Goal: Task Accomplishment & Management: Complete application form

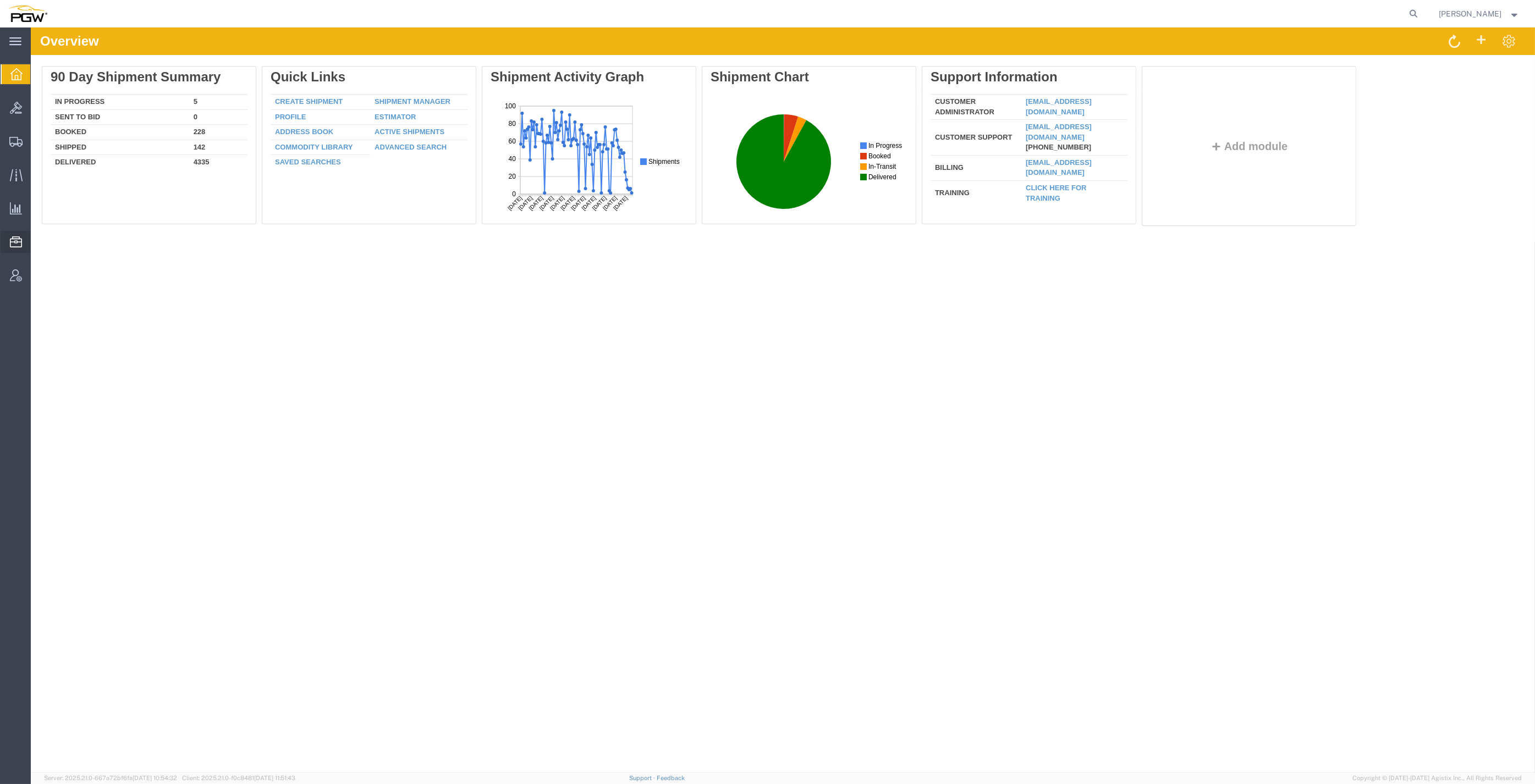
click at [0, 0] on span "Location Appointment" at bounding box center [0, 0] width 0 height 0
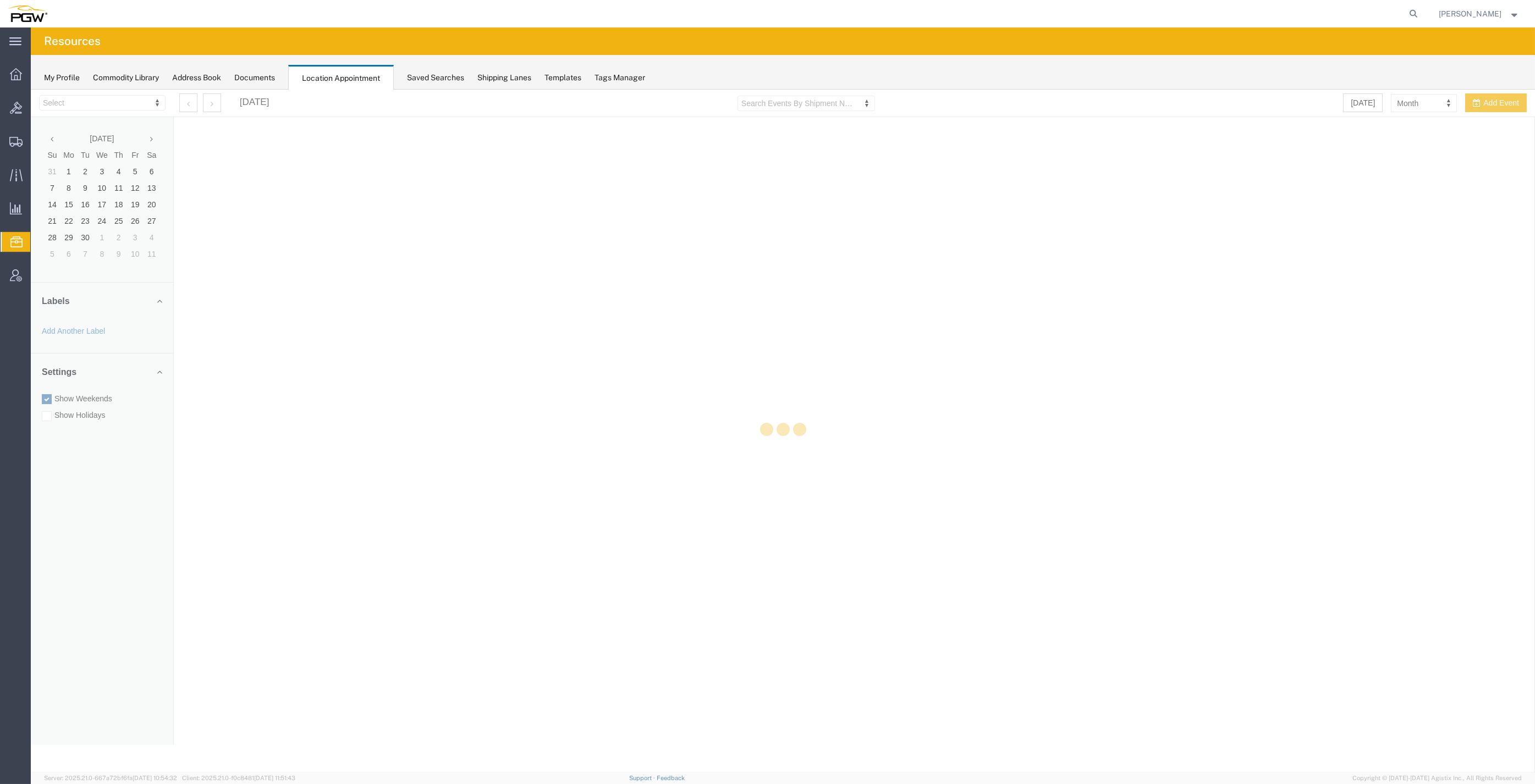
select select "28253"
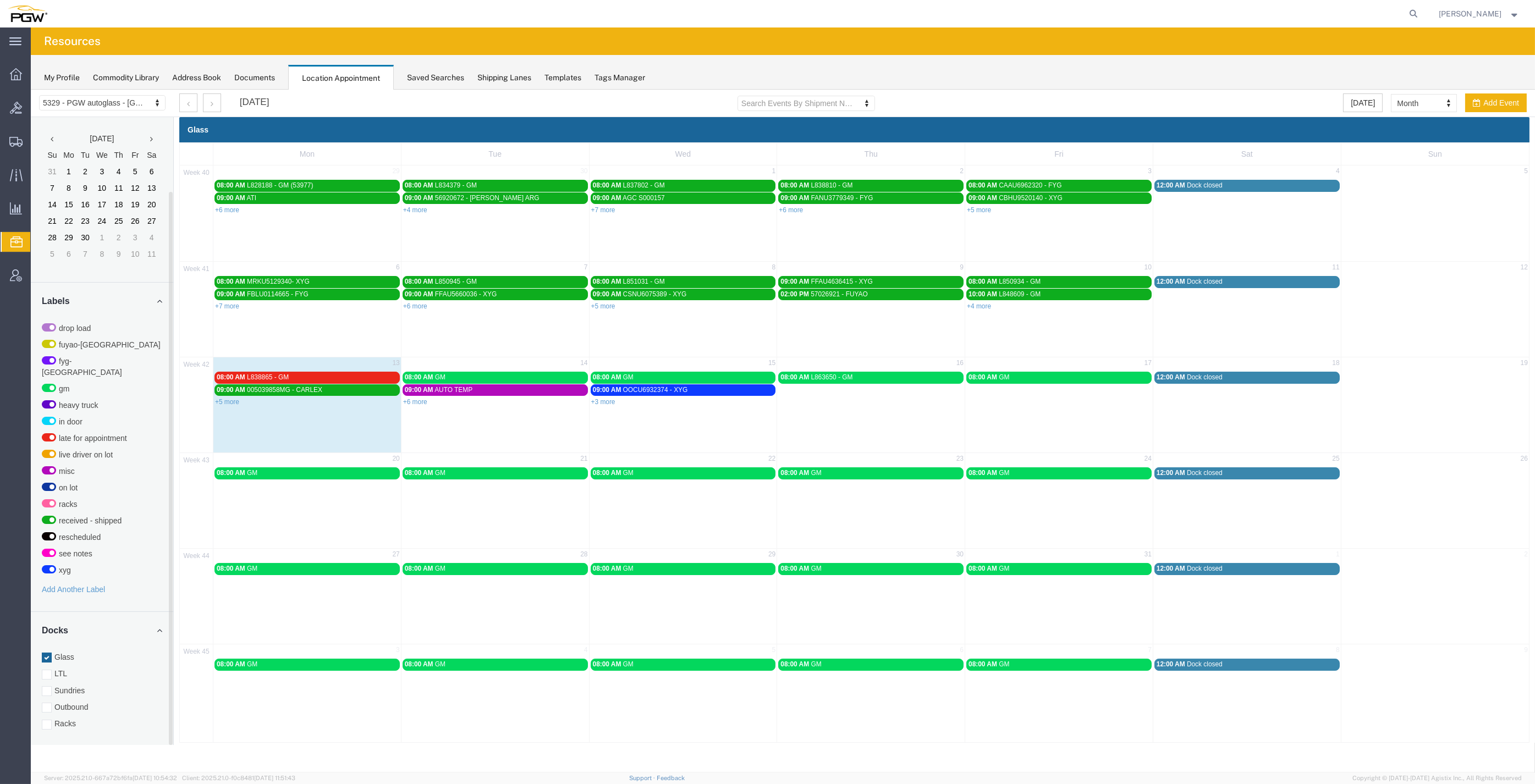
scroll to position [85, 0]
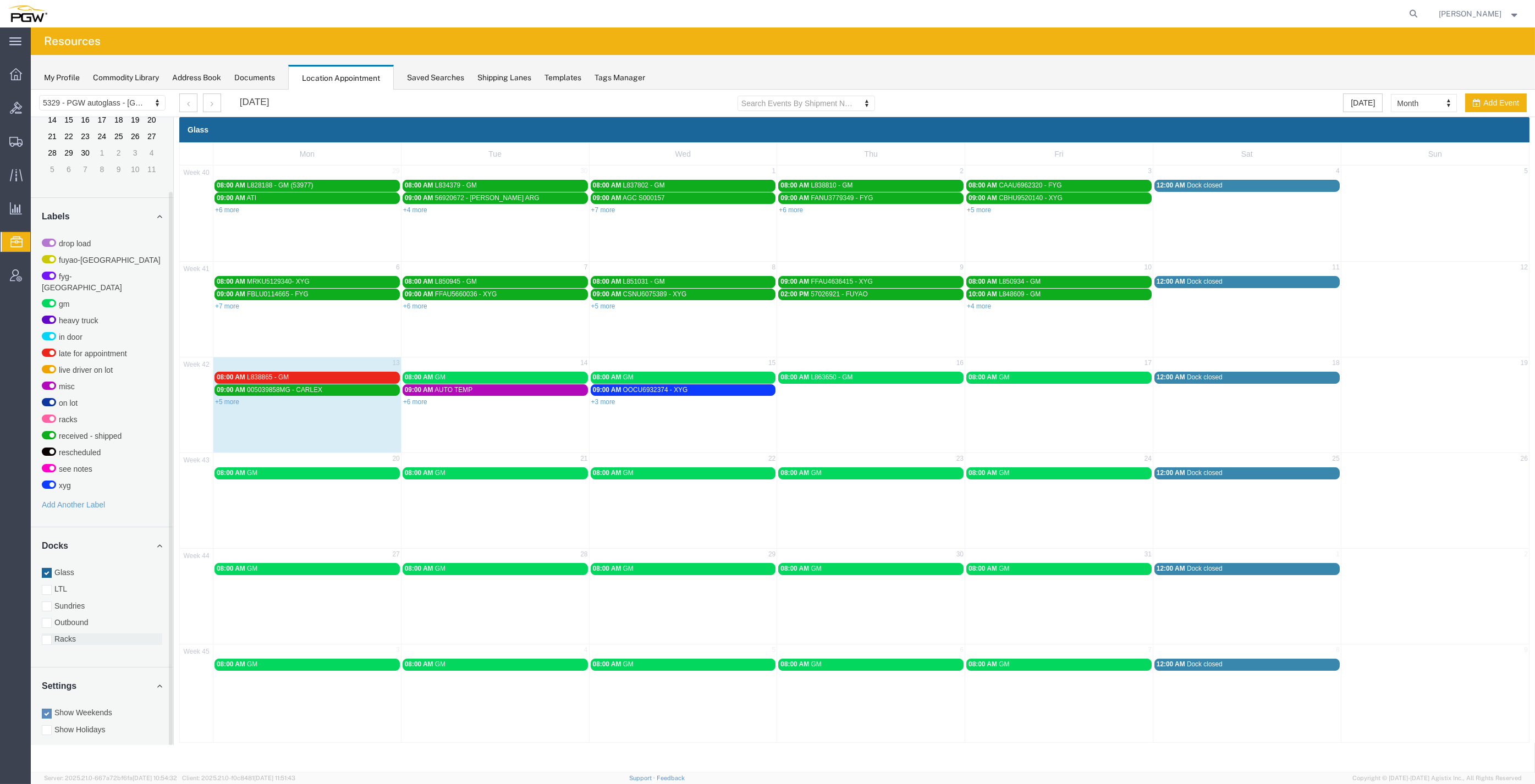
click at [59, 634] on label "Racks" at bounding box center [101, 639] width 120 height 11
click at [31, 89] on input "Racks" at bounding box center [31, 89] width 0 height 0
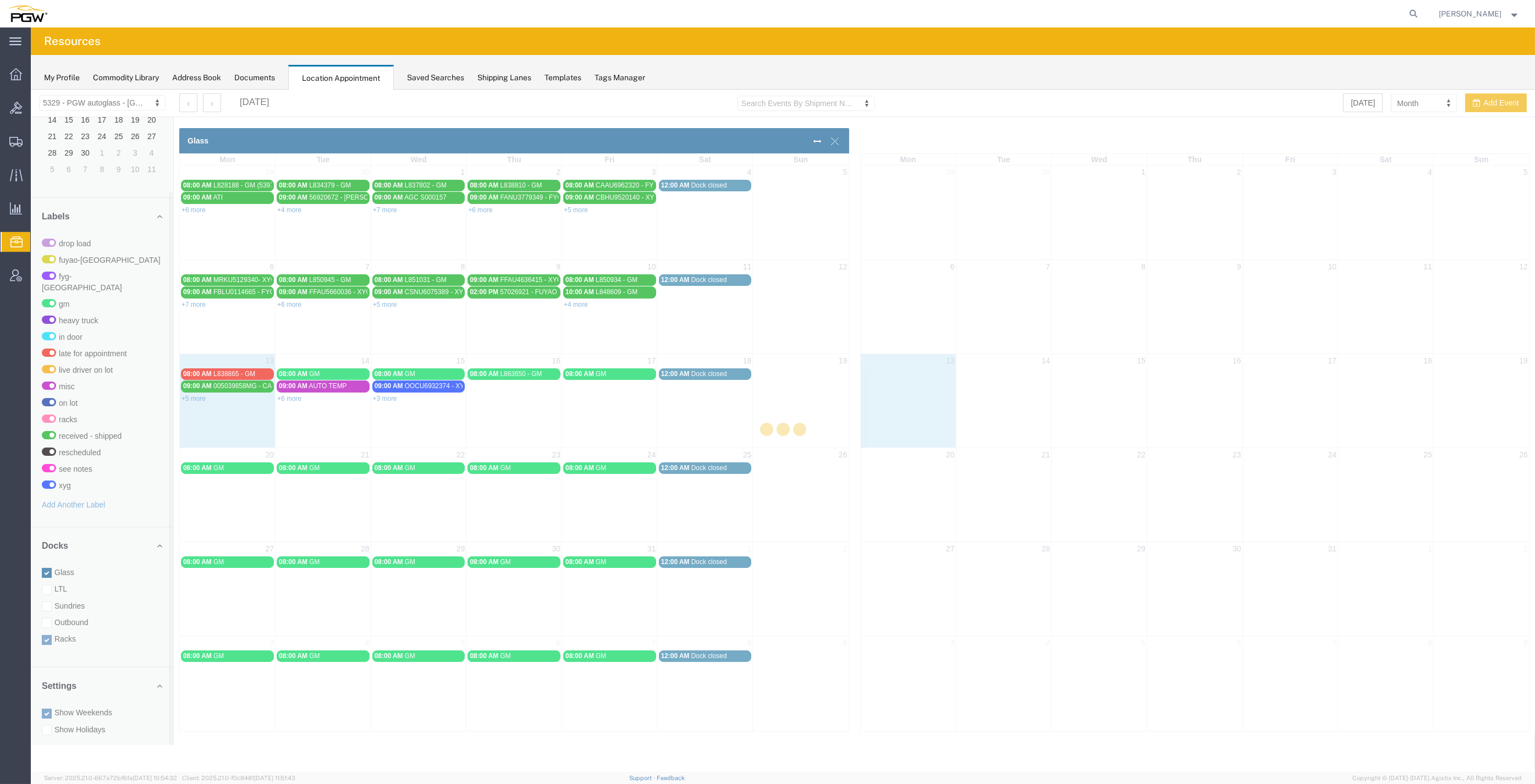
click at [68, 558] on div at bounding box center [783, 431] width 1504 height 683
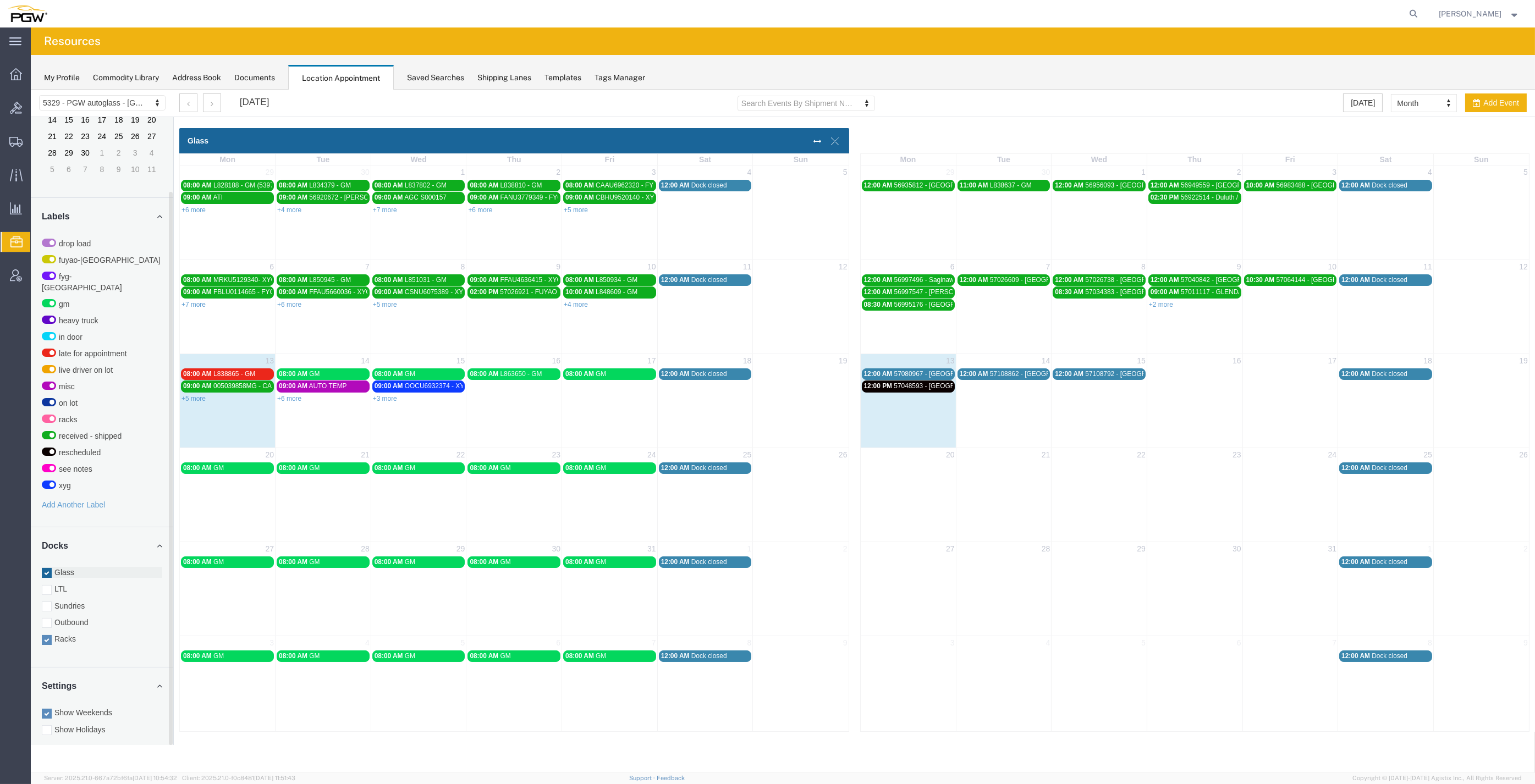
click at [65, 567] on label "Glass" at bounding box center [101, 572] width 120 height 11
click at [31, 89] on input "Glass" at bounding box center [31, 89] width 0 height 0
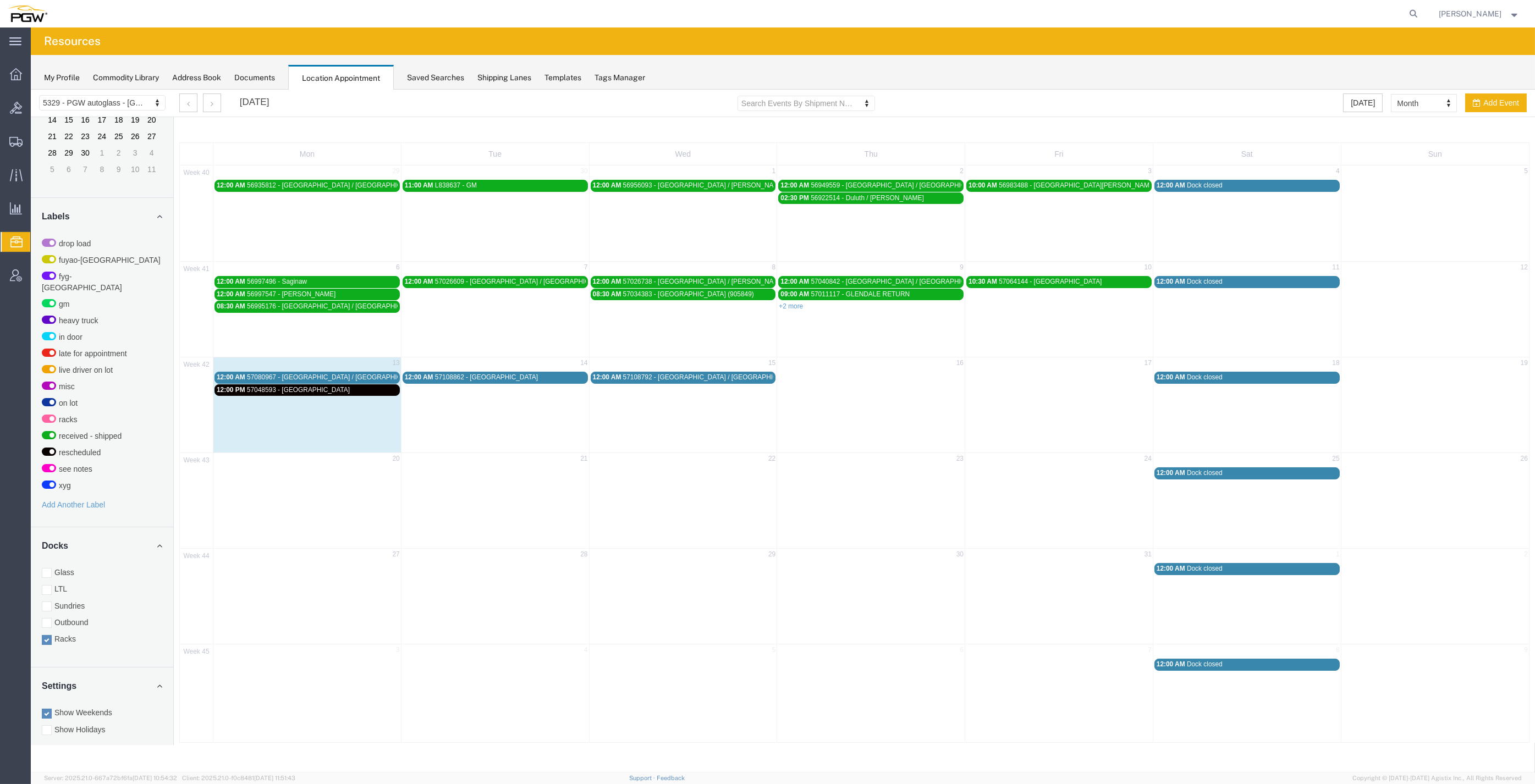
click at [325, 390] on div "12:00 PM 57048593 - [PERSON_NAME]" at bounding box center [306, 390] width 181 height 8
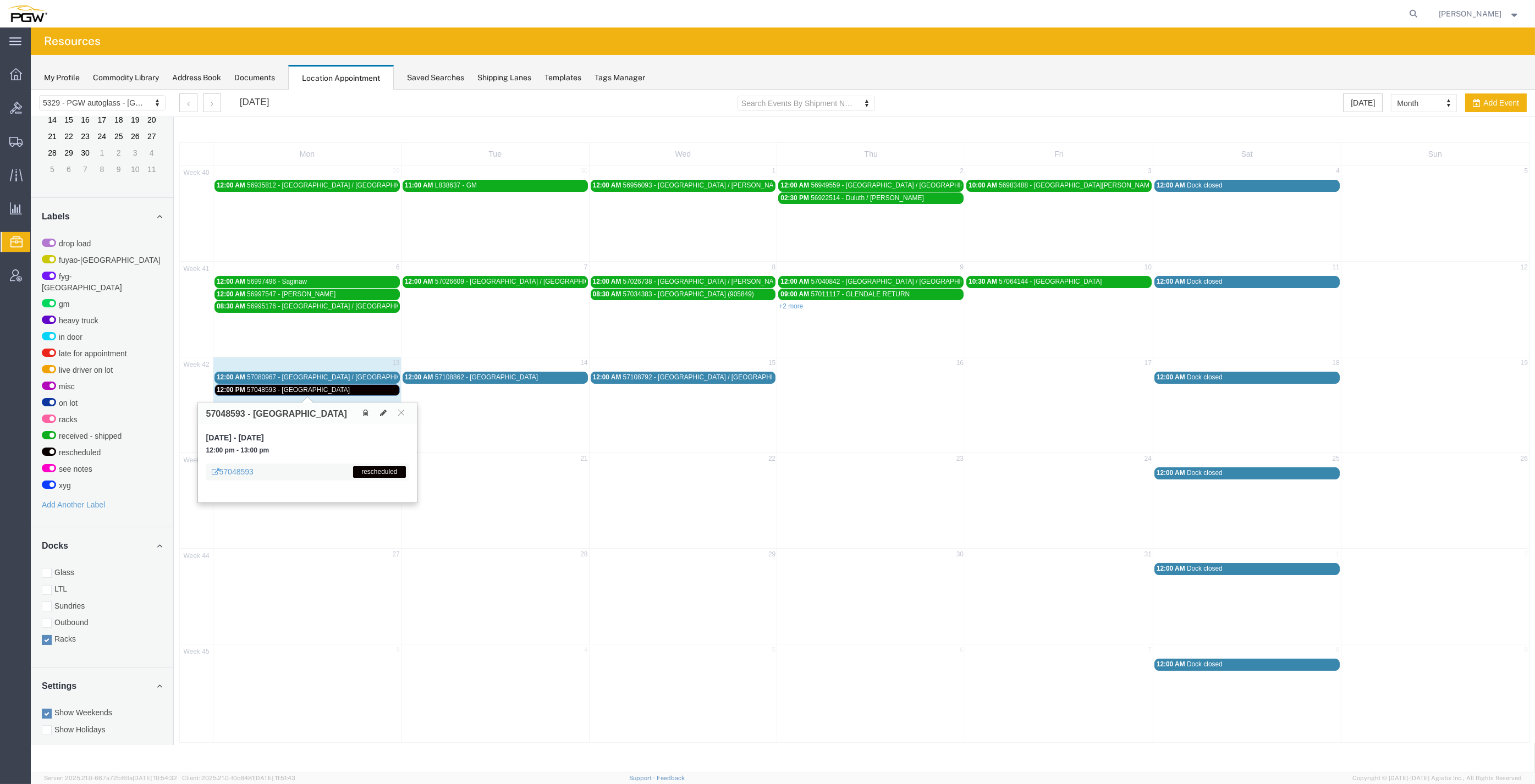
click at [325, 390] on div "12:00 PM 57048593 - [PERSON_NAME]" at bounding box center [306, 390] width 181 height 8
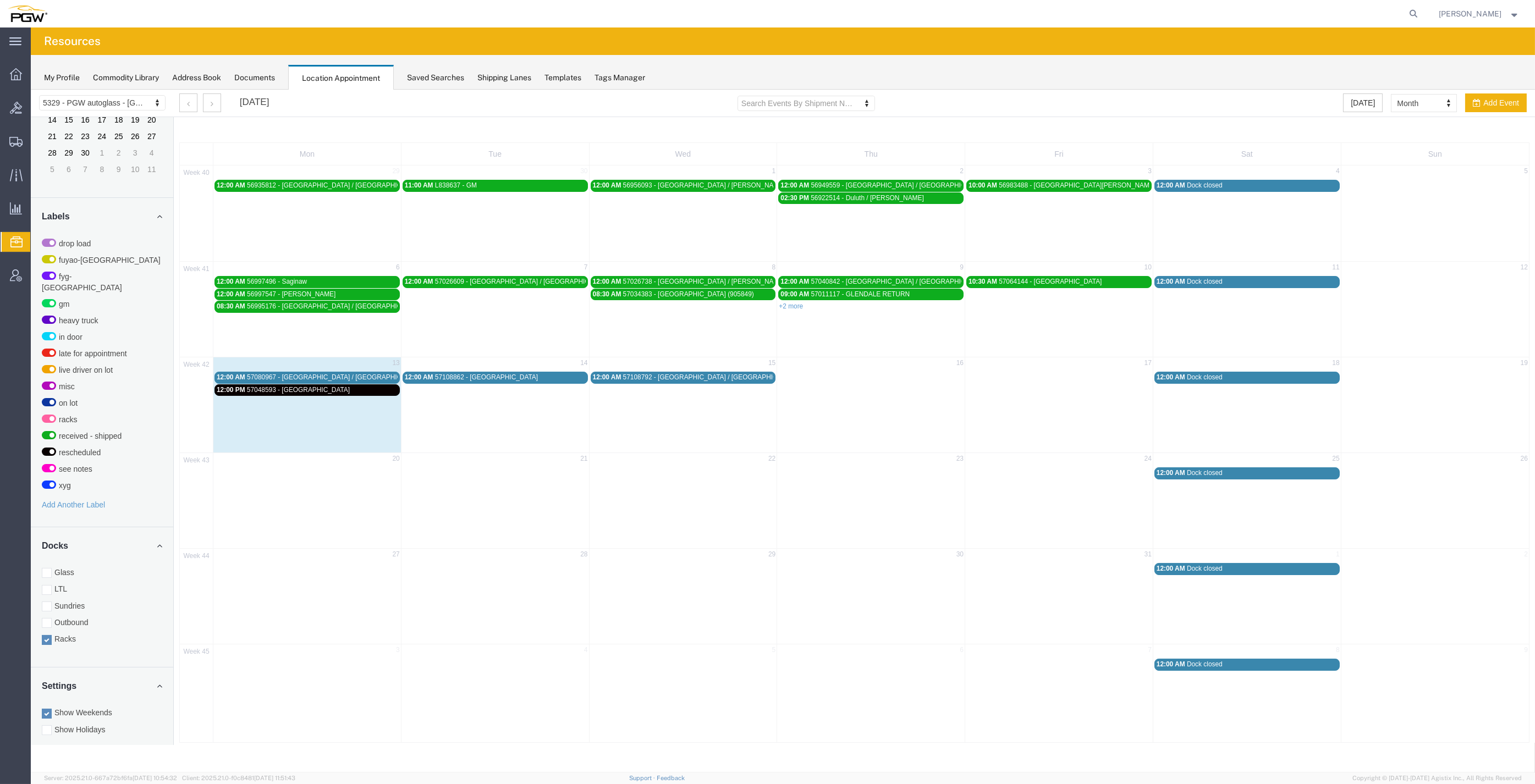
click at [360, 374] on span "57080967 - [GEOGRAPHIC_DATA] / [GEOGRAPHIC_DATA] / [GEOGRAPHIC_DATA]" at bounding box center [372, 377] width 250 height 7
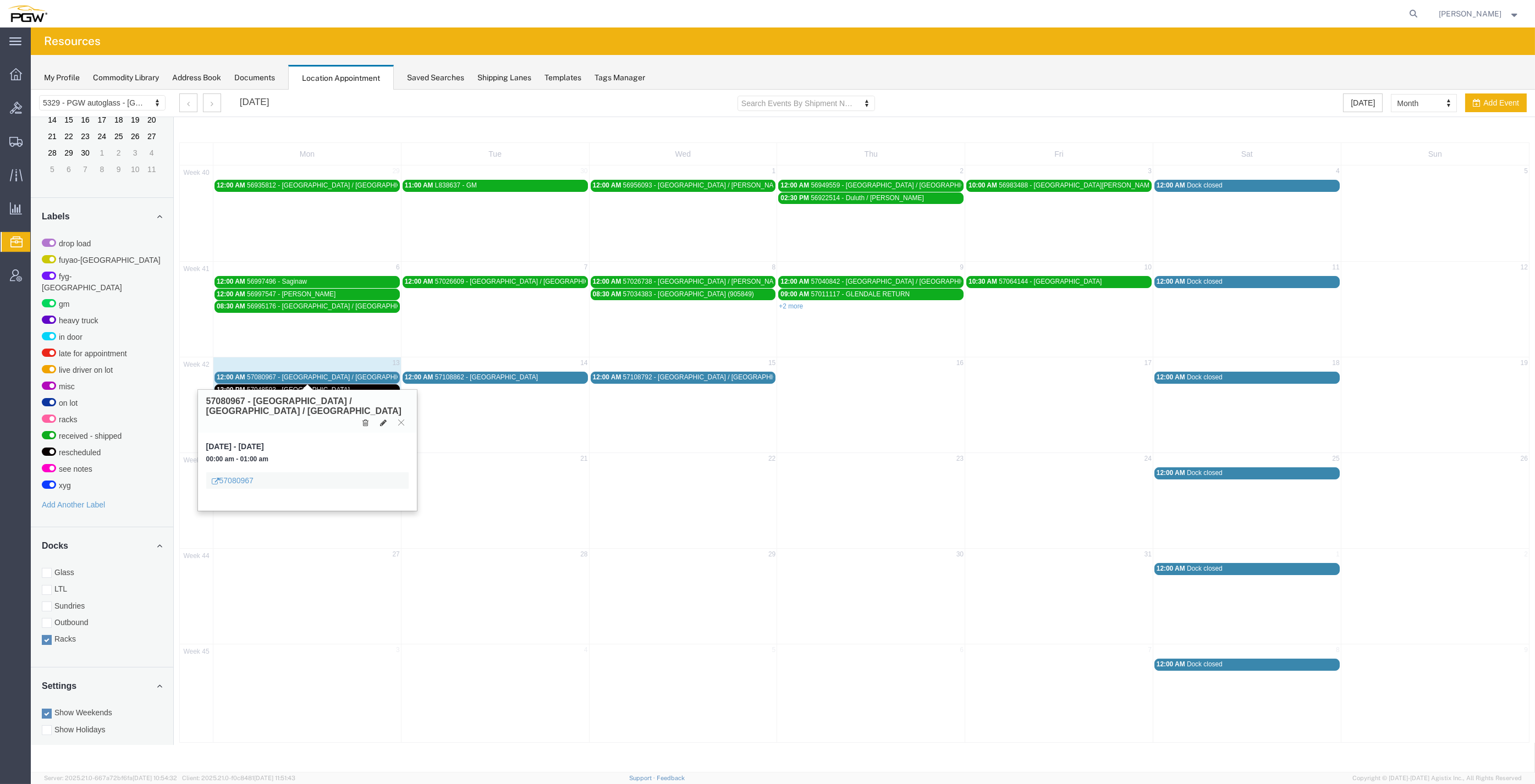
click at [363, 374] on span "57080967 - [GEOGRAPHIC_DATA] / [GEOGRAPHIC_DATA] / [GEOGRAPHIC_DATA]" at bounding box center [372, 377] width 250 height 7
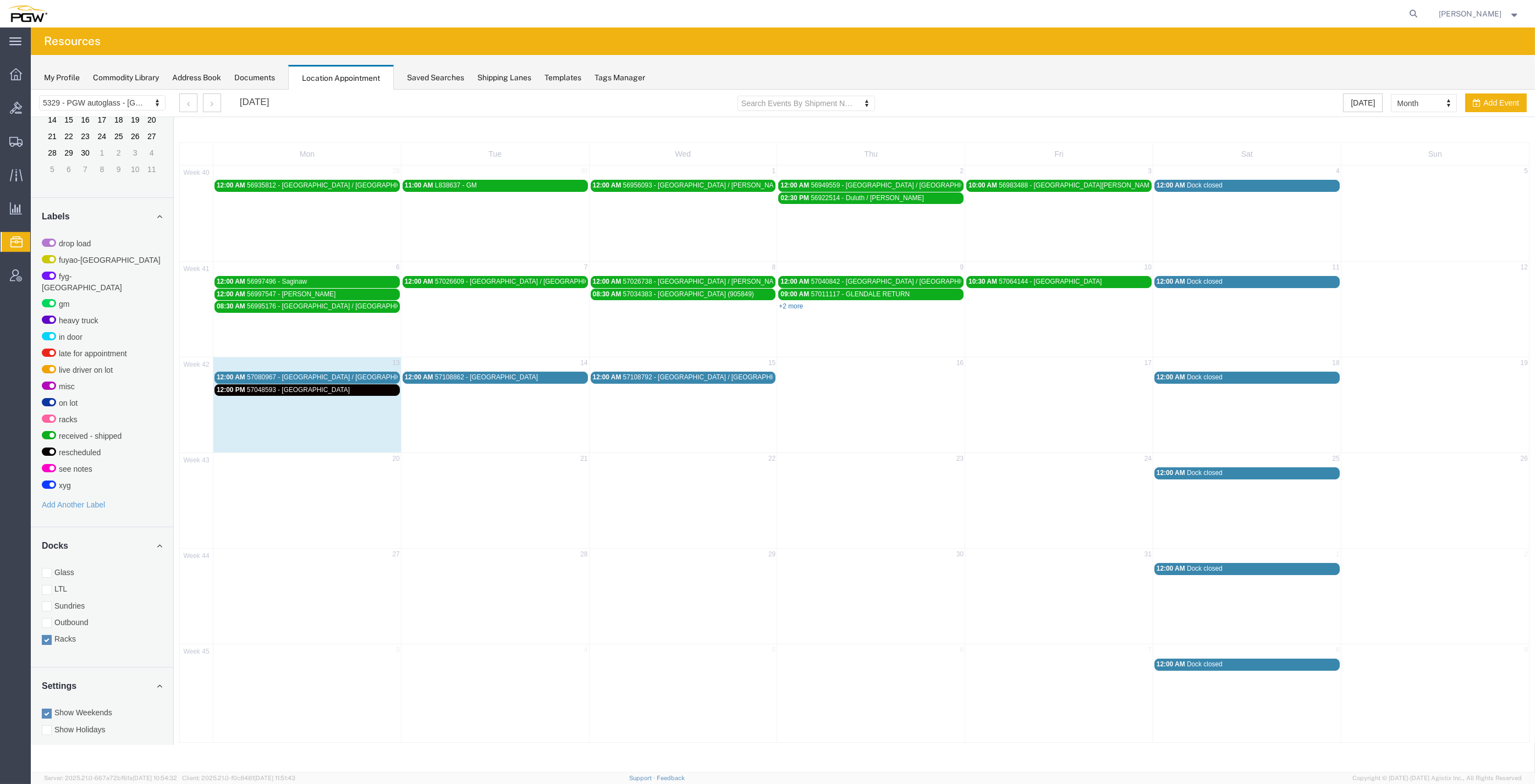
click at [790, 306] on link "+2 more" at bounding box center [791, 306] width 24 height 7
click at [0, 0] on span "Create from Template" at bounding box center [0, 0] width 0 height 0
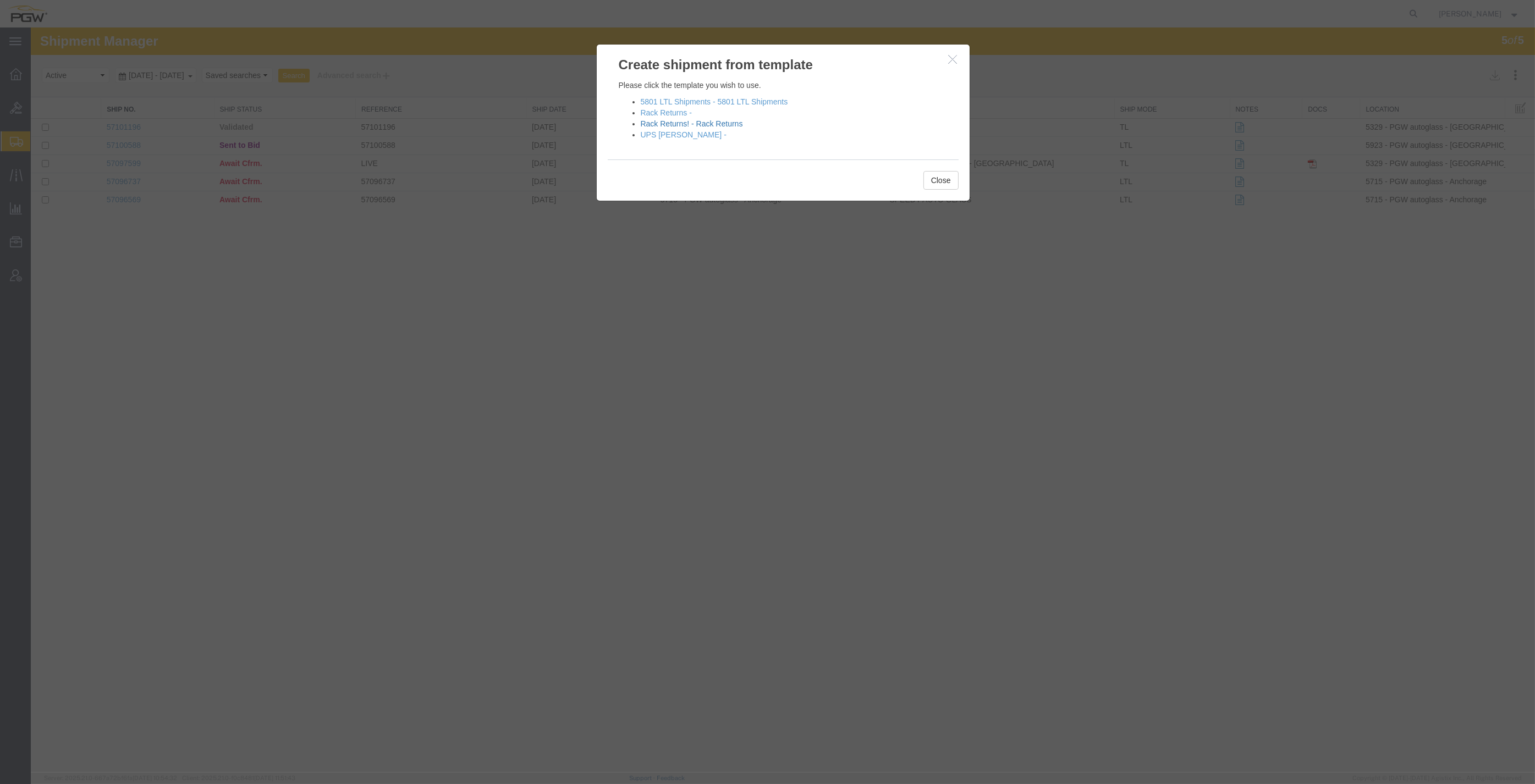
click at [717, 121] on link "Rack Returns! - Rack Returns" at bounding box center [692, 124] width 102 height 9
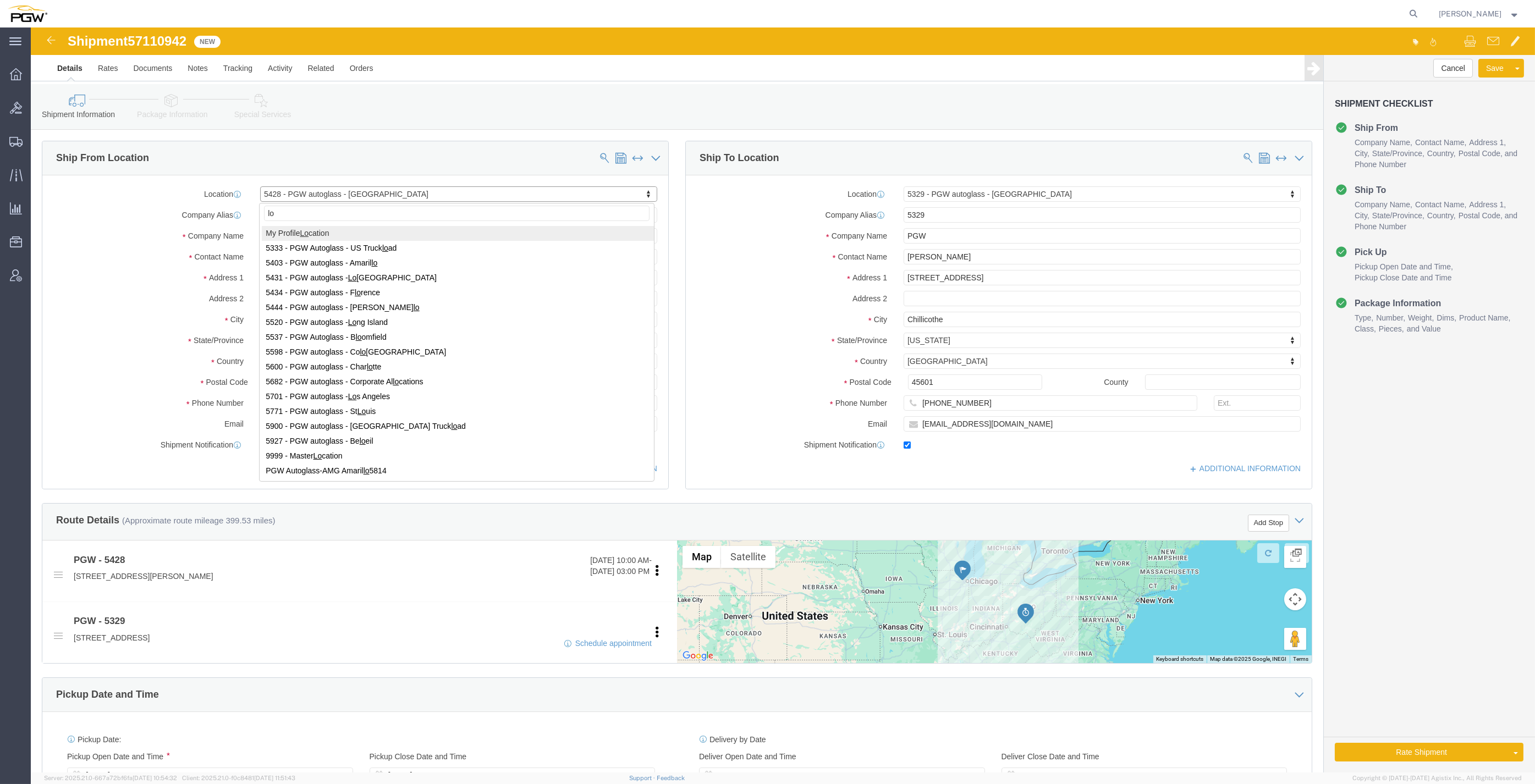
type input "lon"
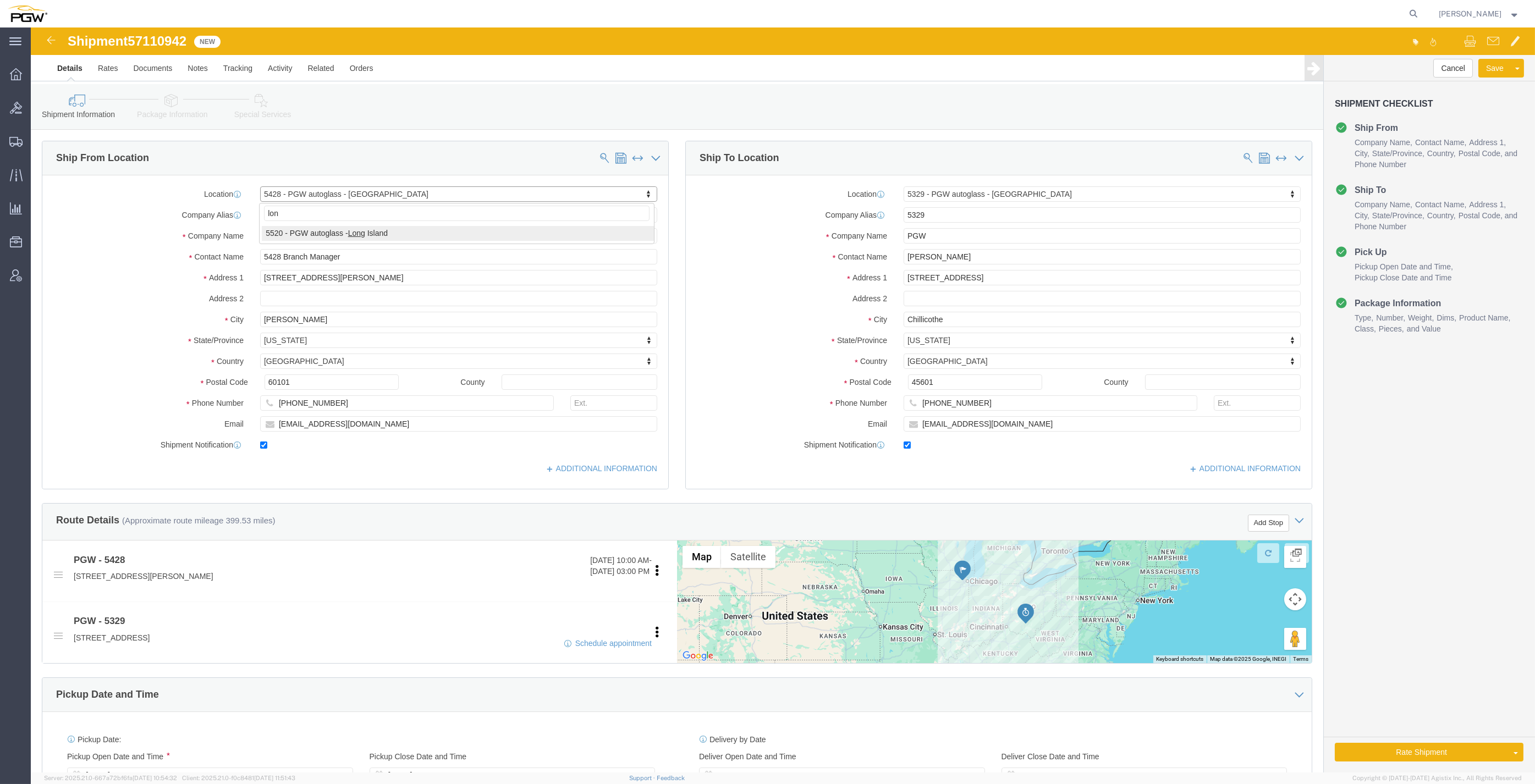
select select "28281"
select select "28253"
type input "l"
type input "525"
type input "5"
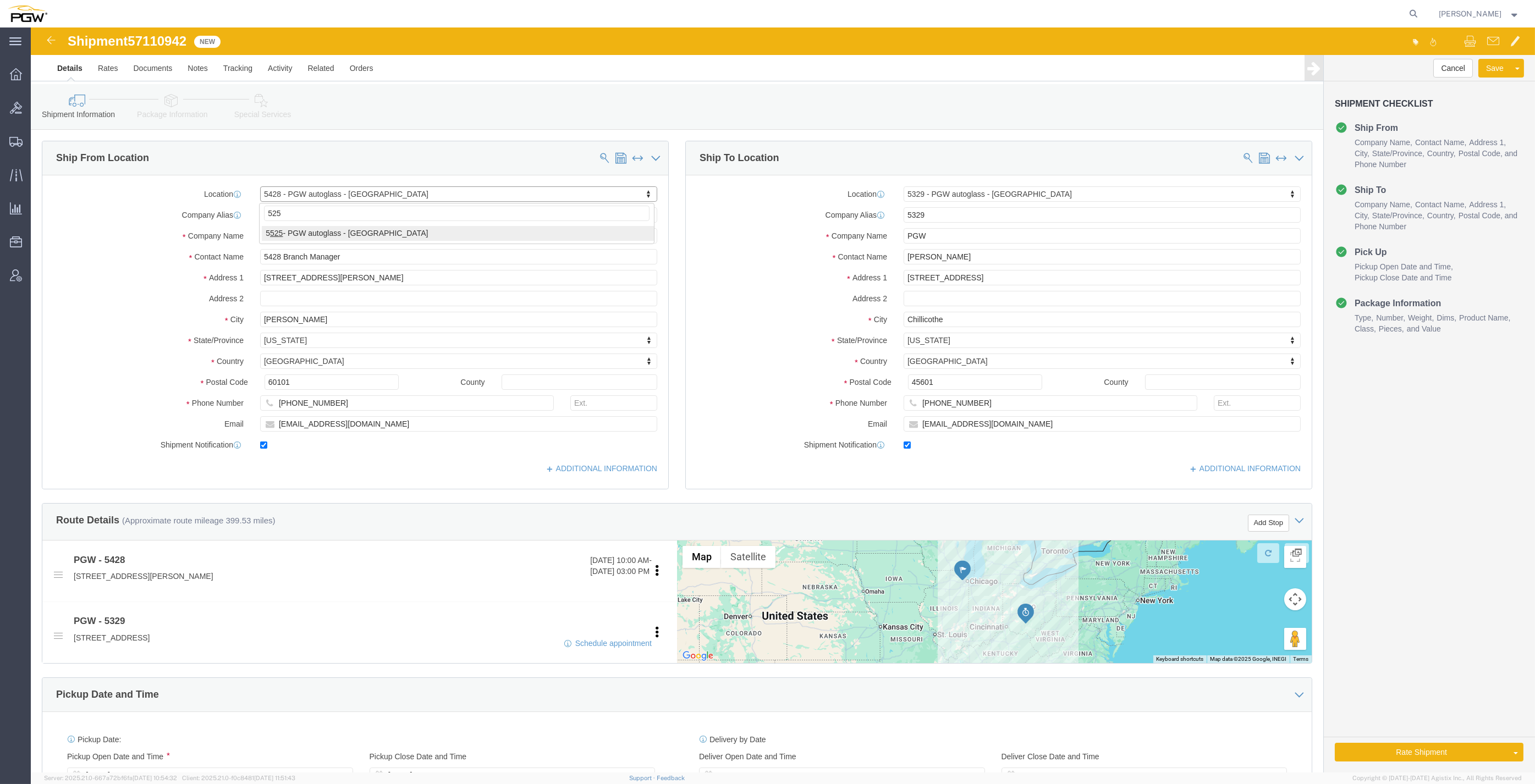
type input "525"
select select "28353"
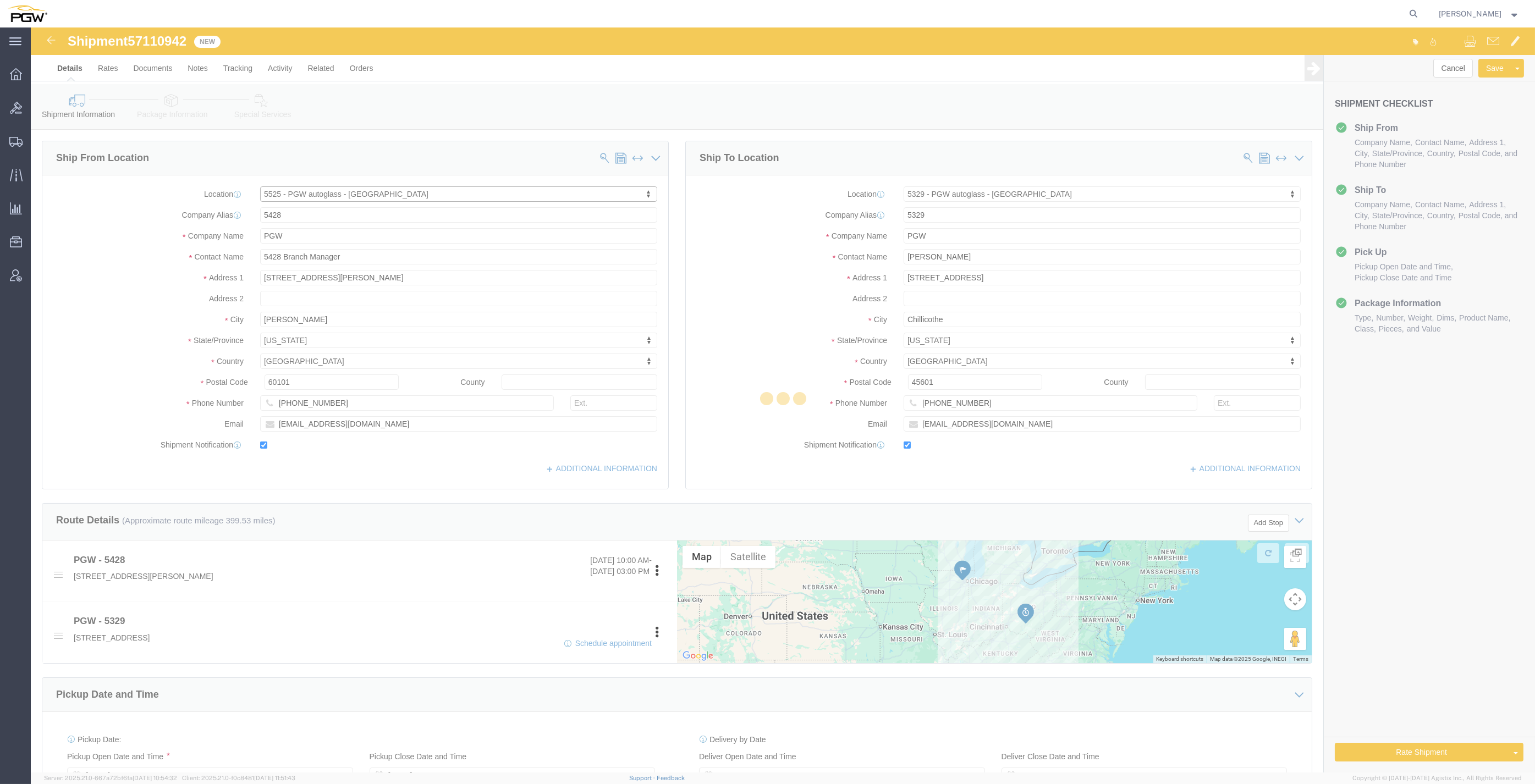
type input "5525"
type input "5525 Branch Manager"
type input "[STREET_ADDRESS]"
type input "Londonderry"
type input "03053"
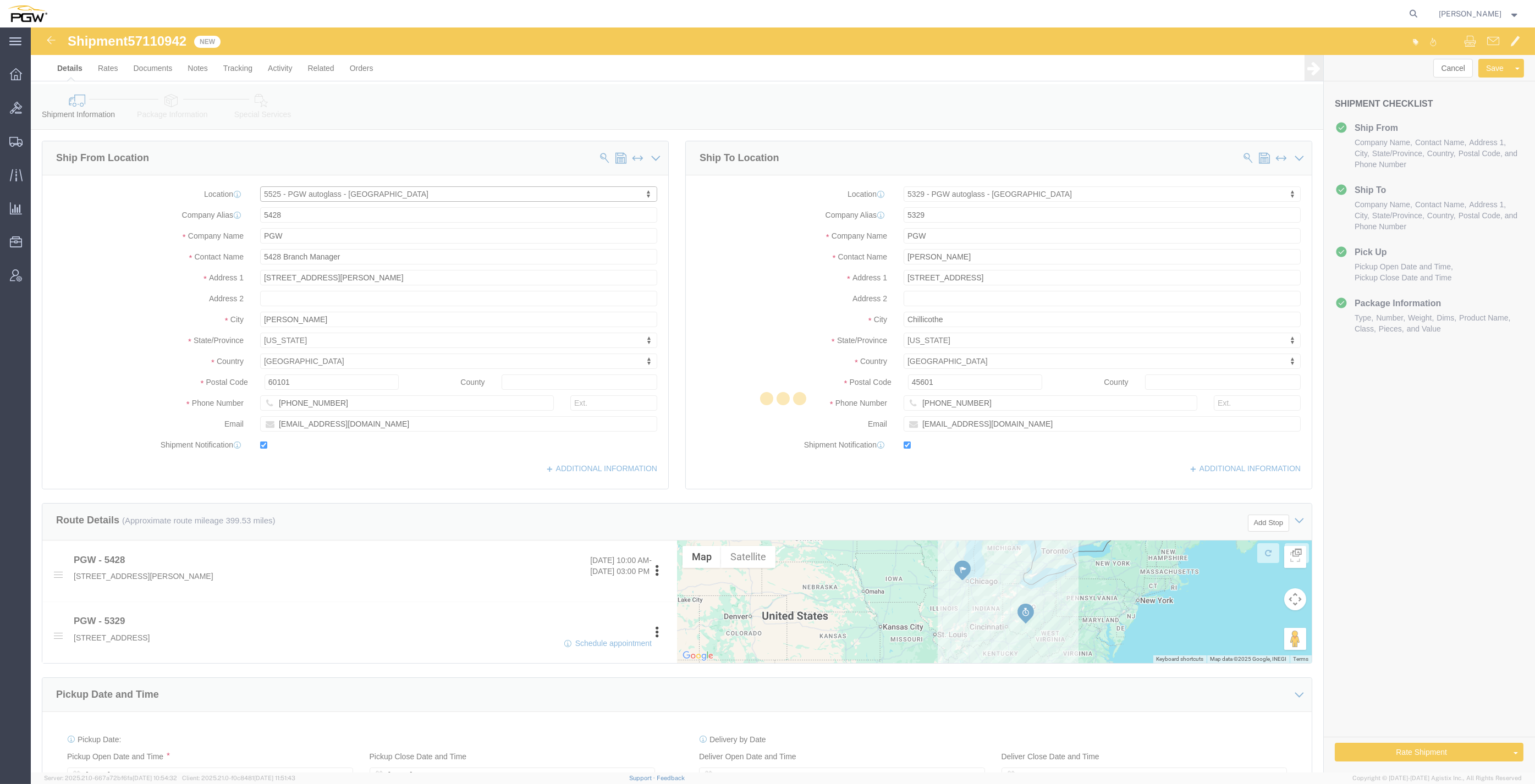
type input "[PHONE_NUMBER]"
type input "[EMAIL_ADDRESS][DOMAIN_NAME]"
select select "NH"
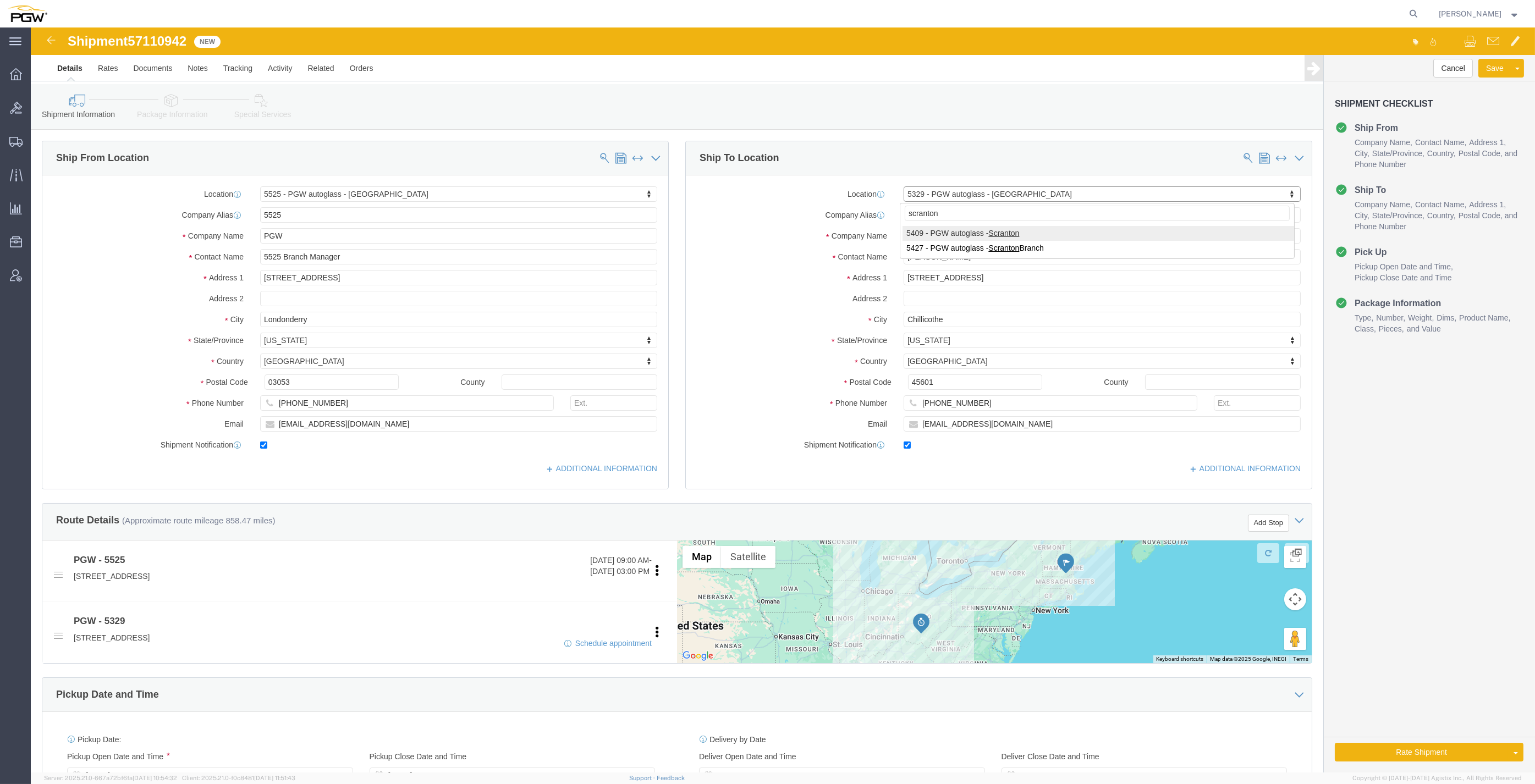
type input "scranton"
select select "61931"
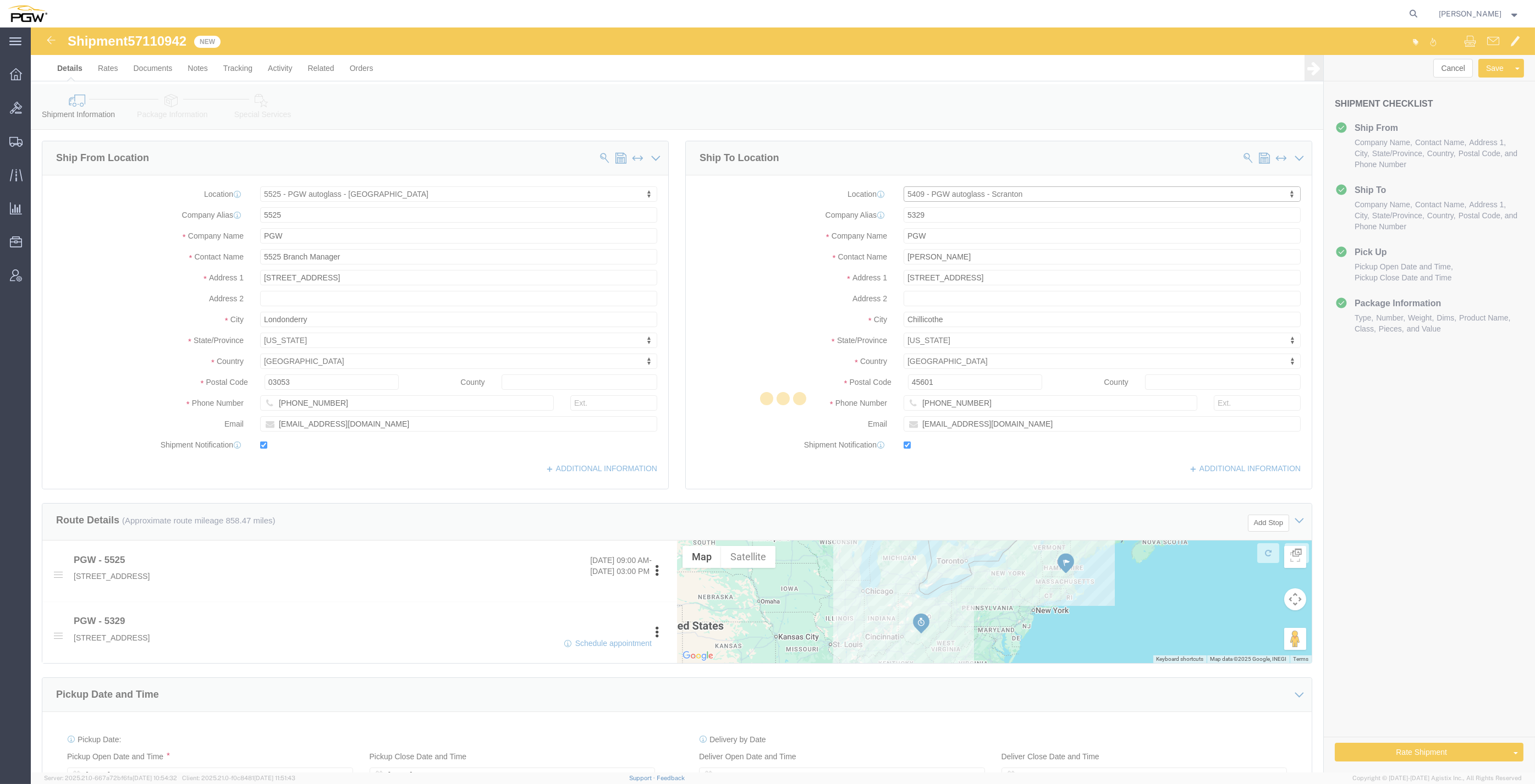
type input "5409"
type input "5409 Branch Manager"
type input "[STREET_ADDRESS]"
type input "Pittston"
type input "18640"
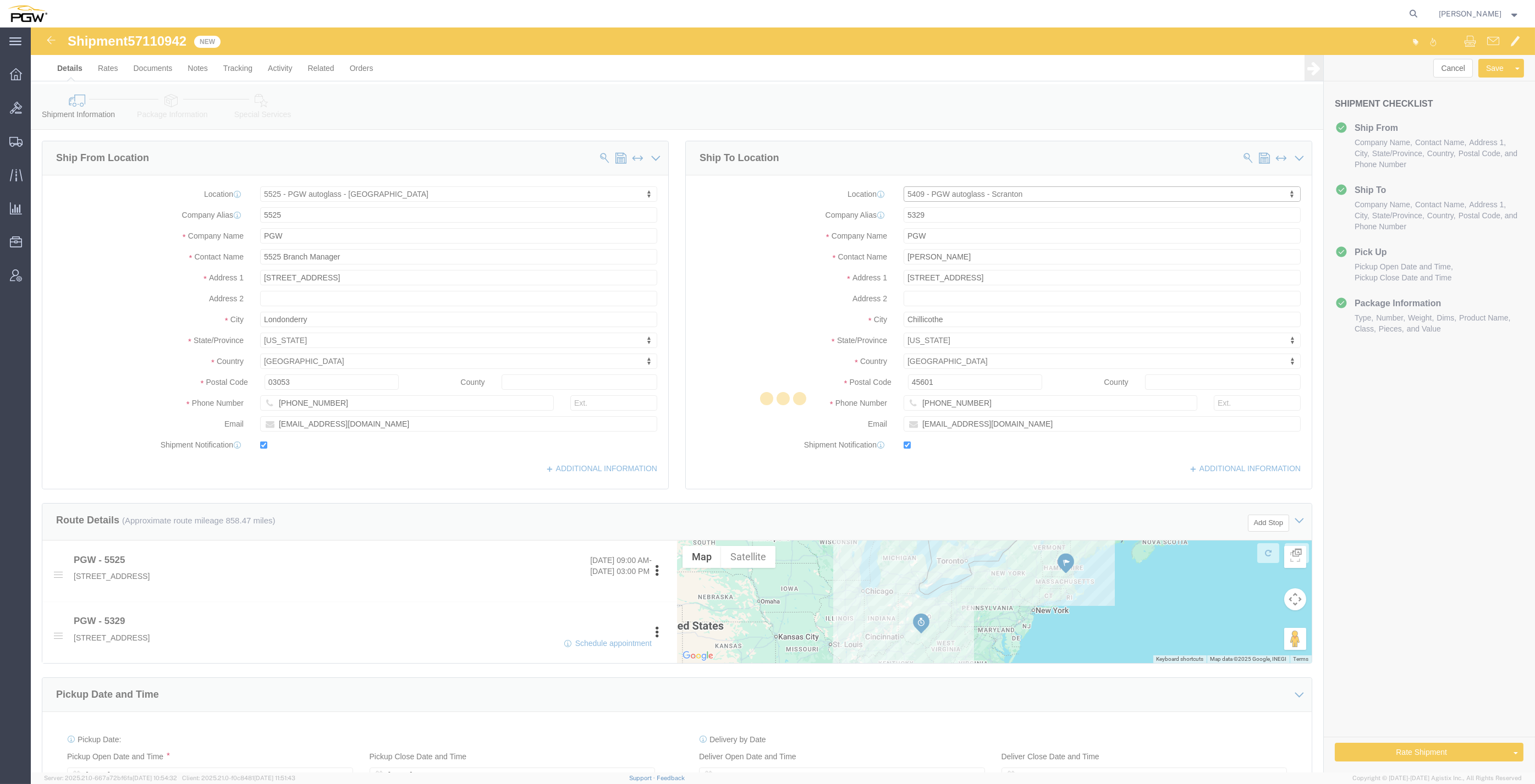
type input "[PHONE_NUMBER]"
type input "[EMAIL_ADDRESS][DOMAIN_NAME]"
select select "PA"
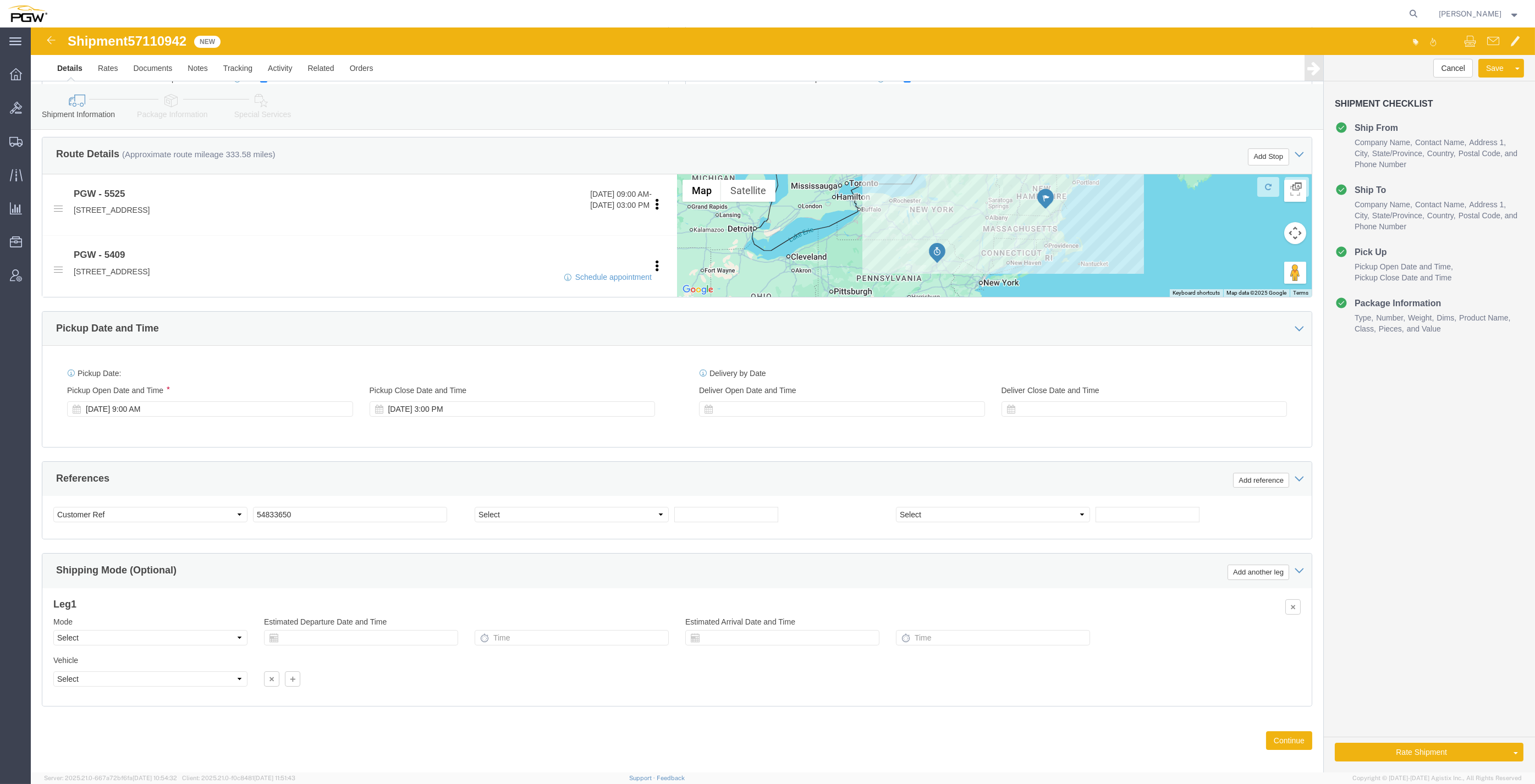
scroll to position [380, 0]
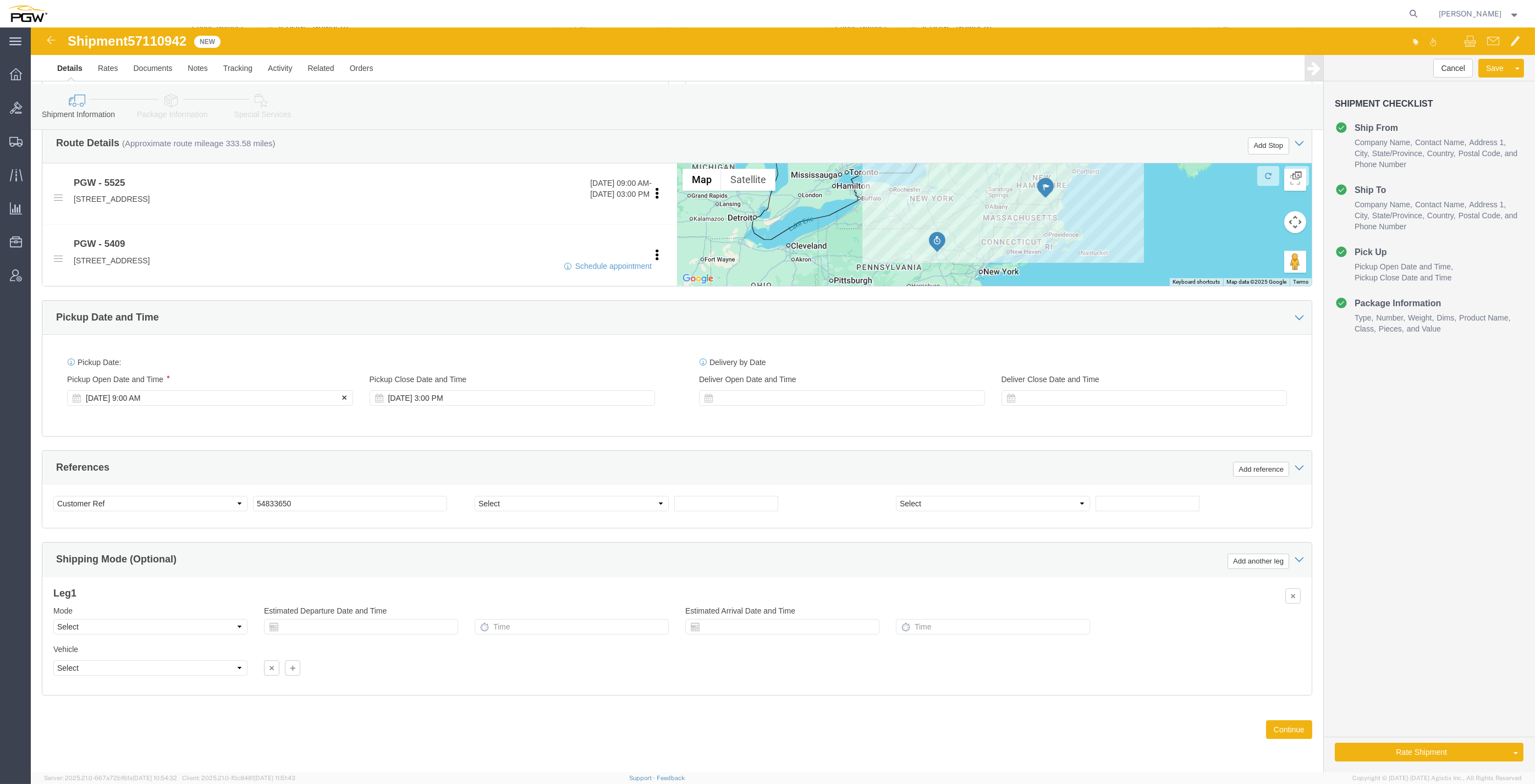
click div "[DATE] 9:00 AM"
click div "Pickup Date: Pickup Start Date Pickup Start Time Pickup Open Date and Time [DAT…"
click div "[DATE] 9:00 AM"
click input "12:37 PM"
type input "2:00 PM"
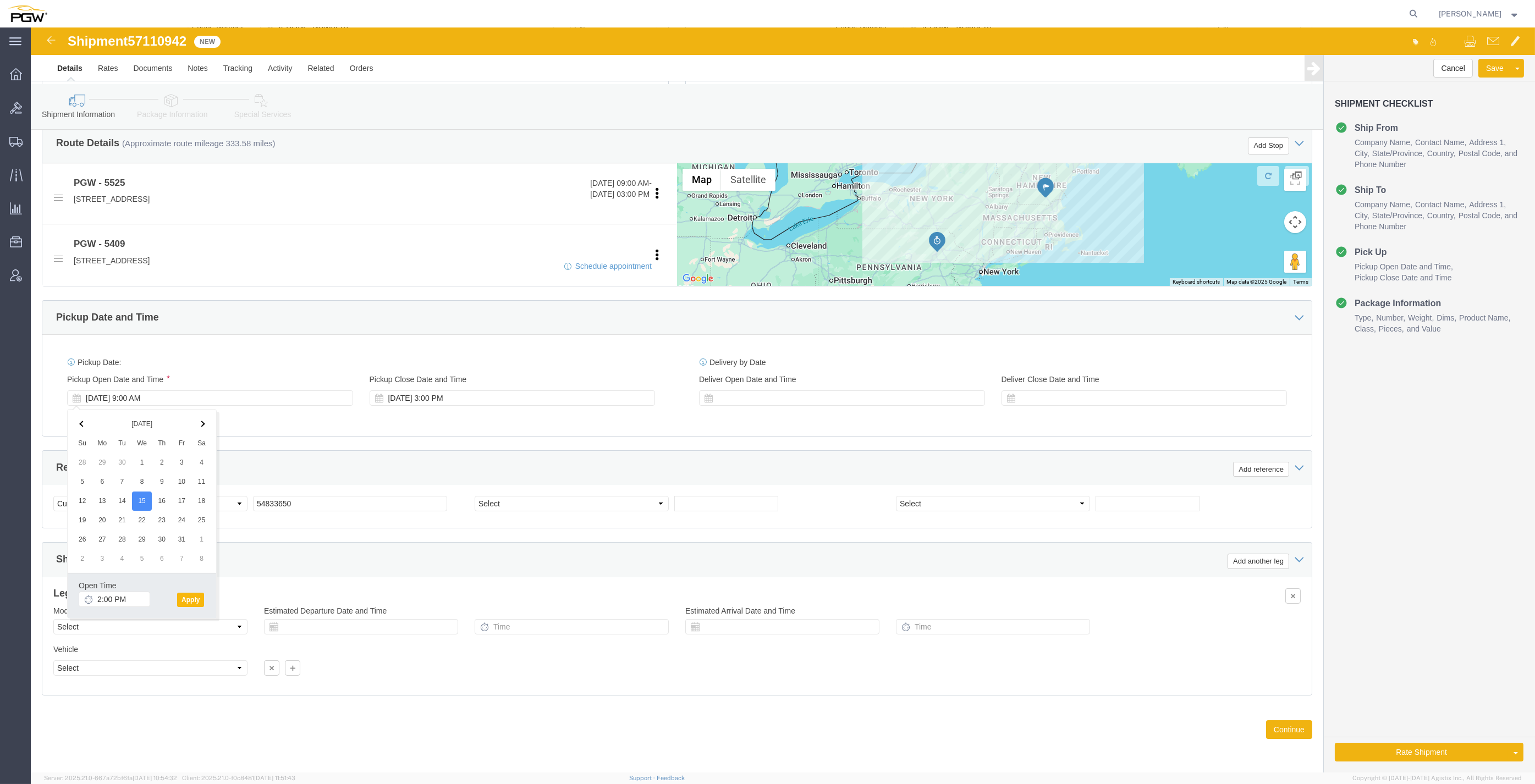
click button "Apply"
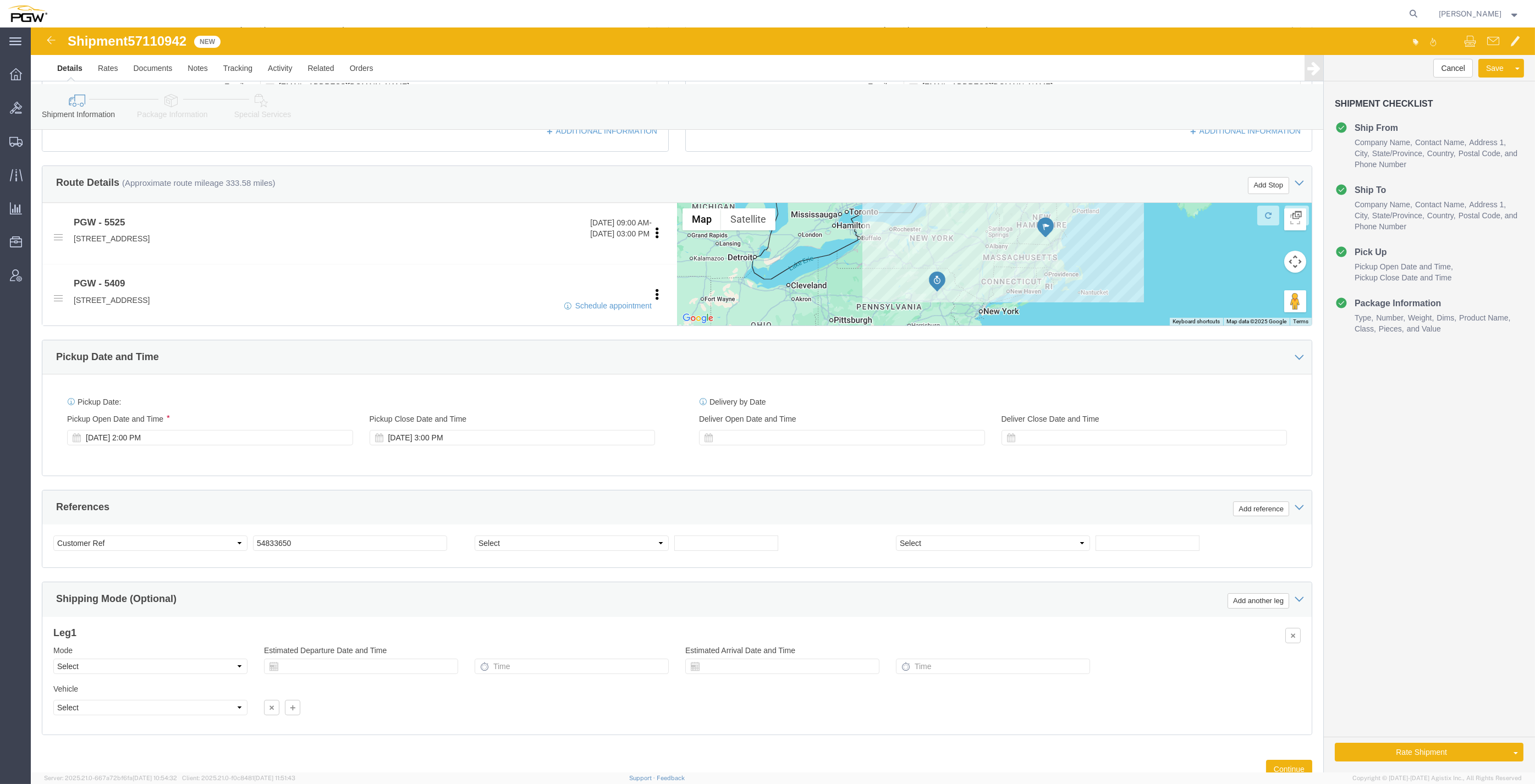
scroll to position [318, 0]
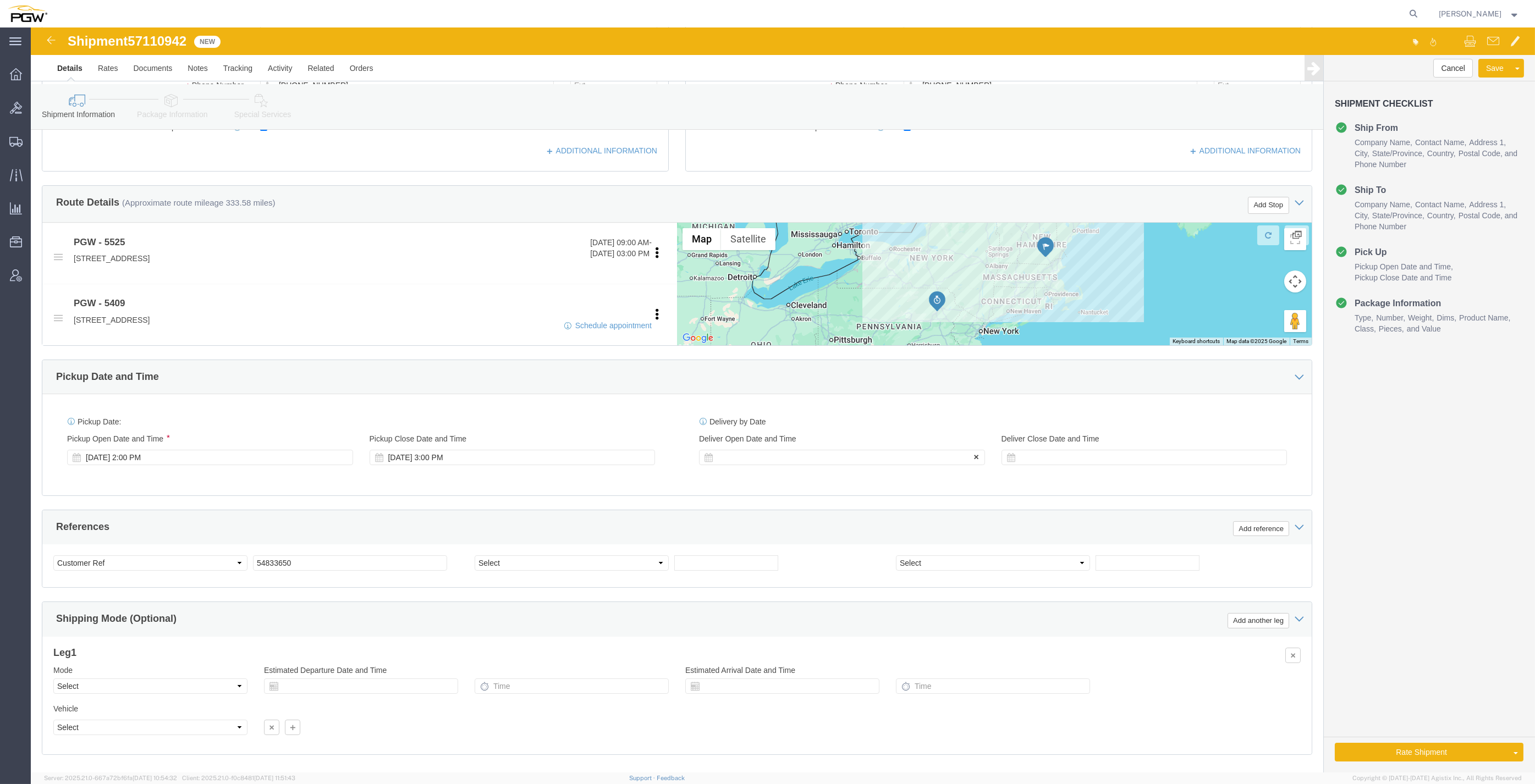
click div
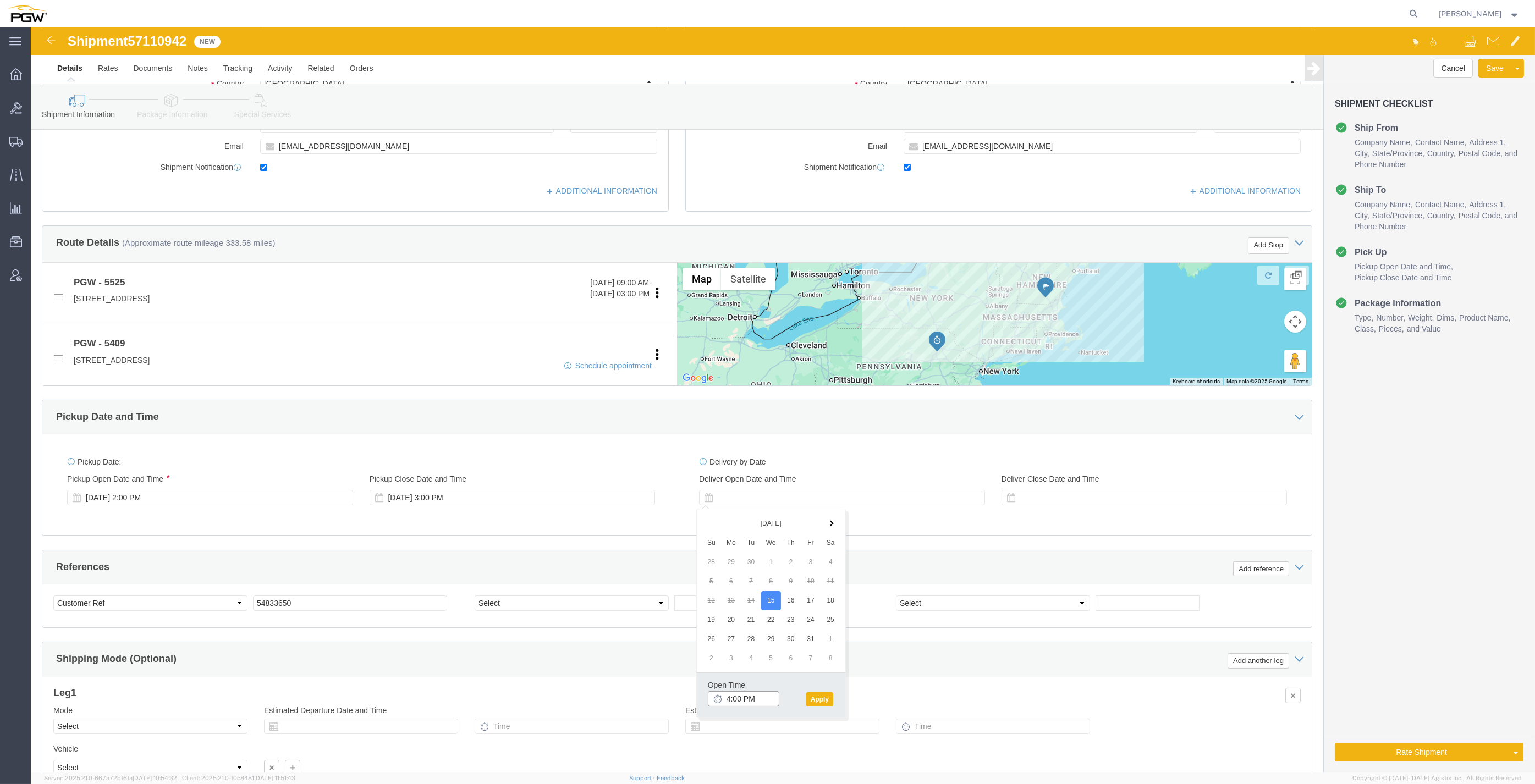
scroll to position [257, 0]
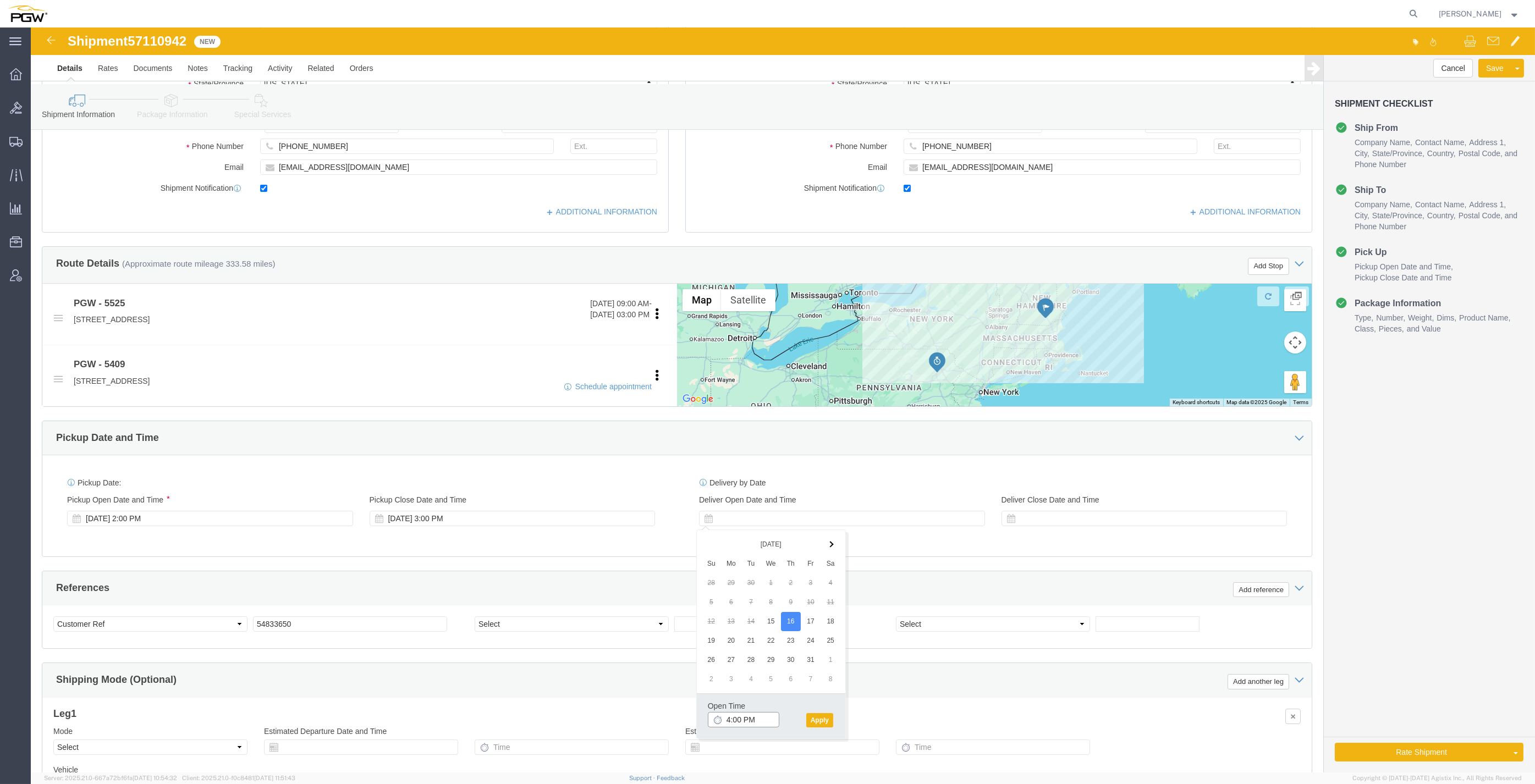
click input "4:00 PM"
type input "9:00 AM"
click button "Apply"
click span "57110942"
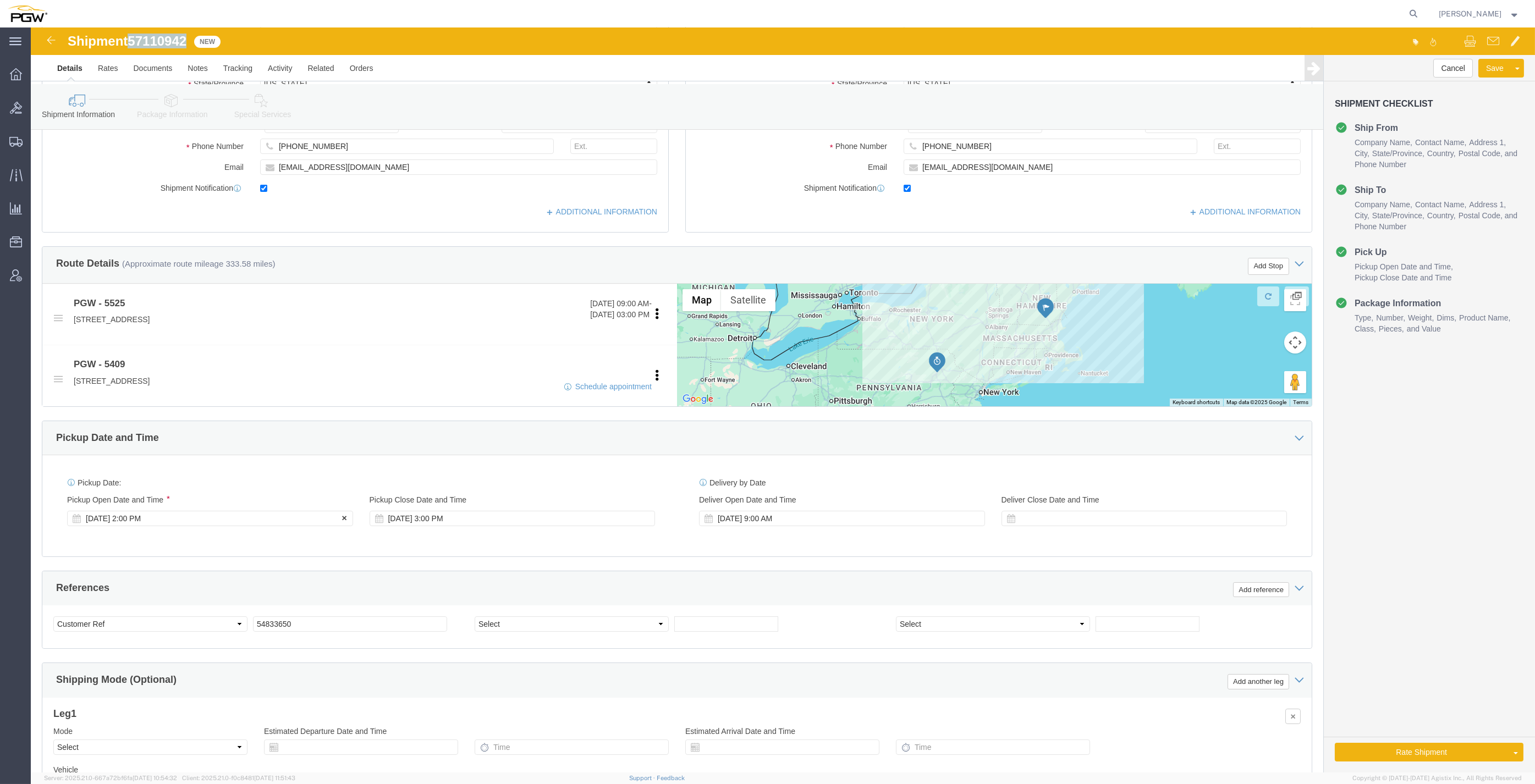
copy span "57110942"
click input "54833650"
drag, startPoint x: 286, startPoint y: 597, endPoint x: 157, endPoint y: 583, distance: 129.8
click div "Select Account Type Activity ID Airline Appointment Number ASN Batch Request # …"
paste input "7110942"
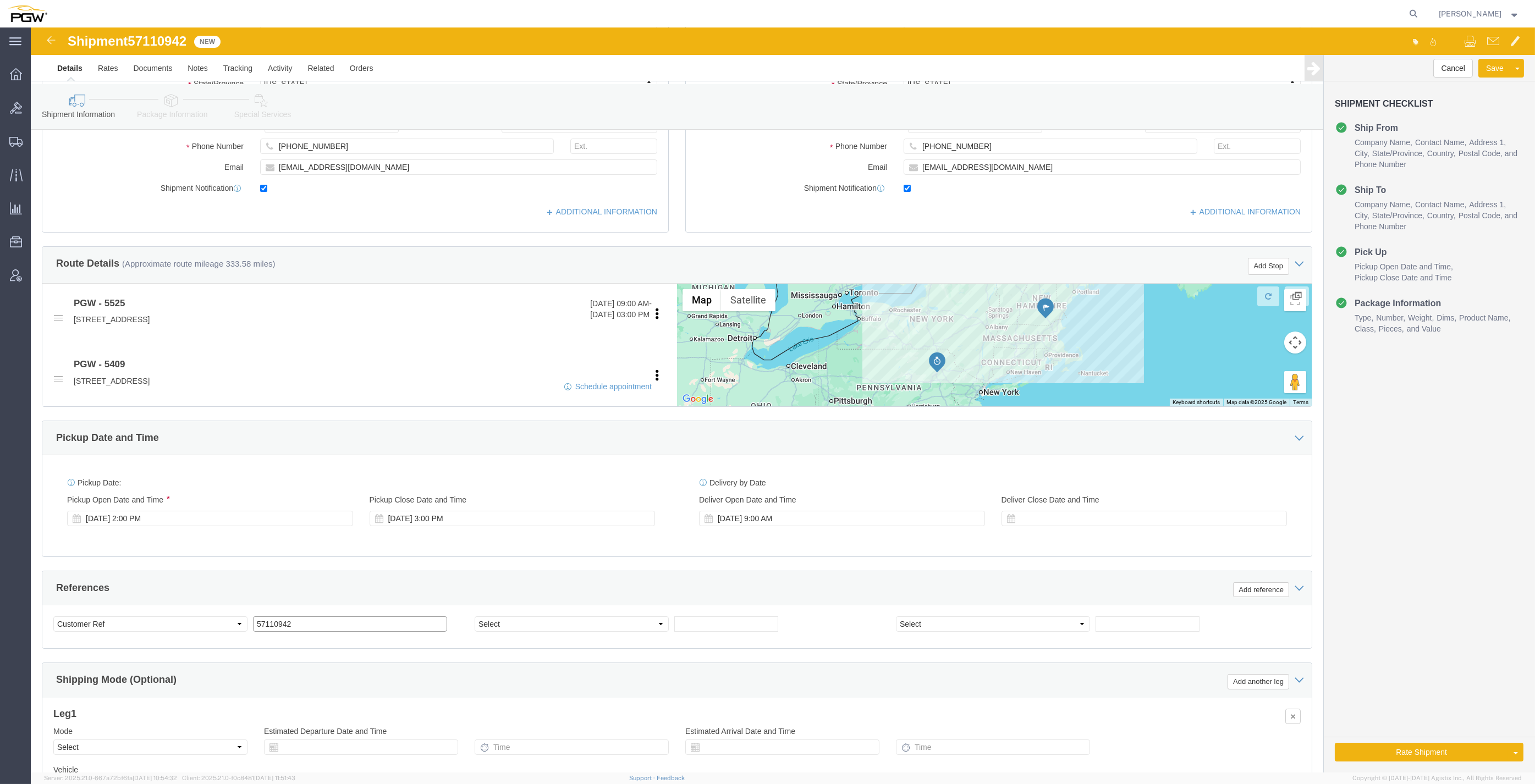
click input "57110942"
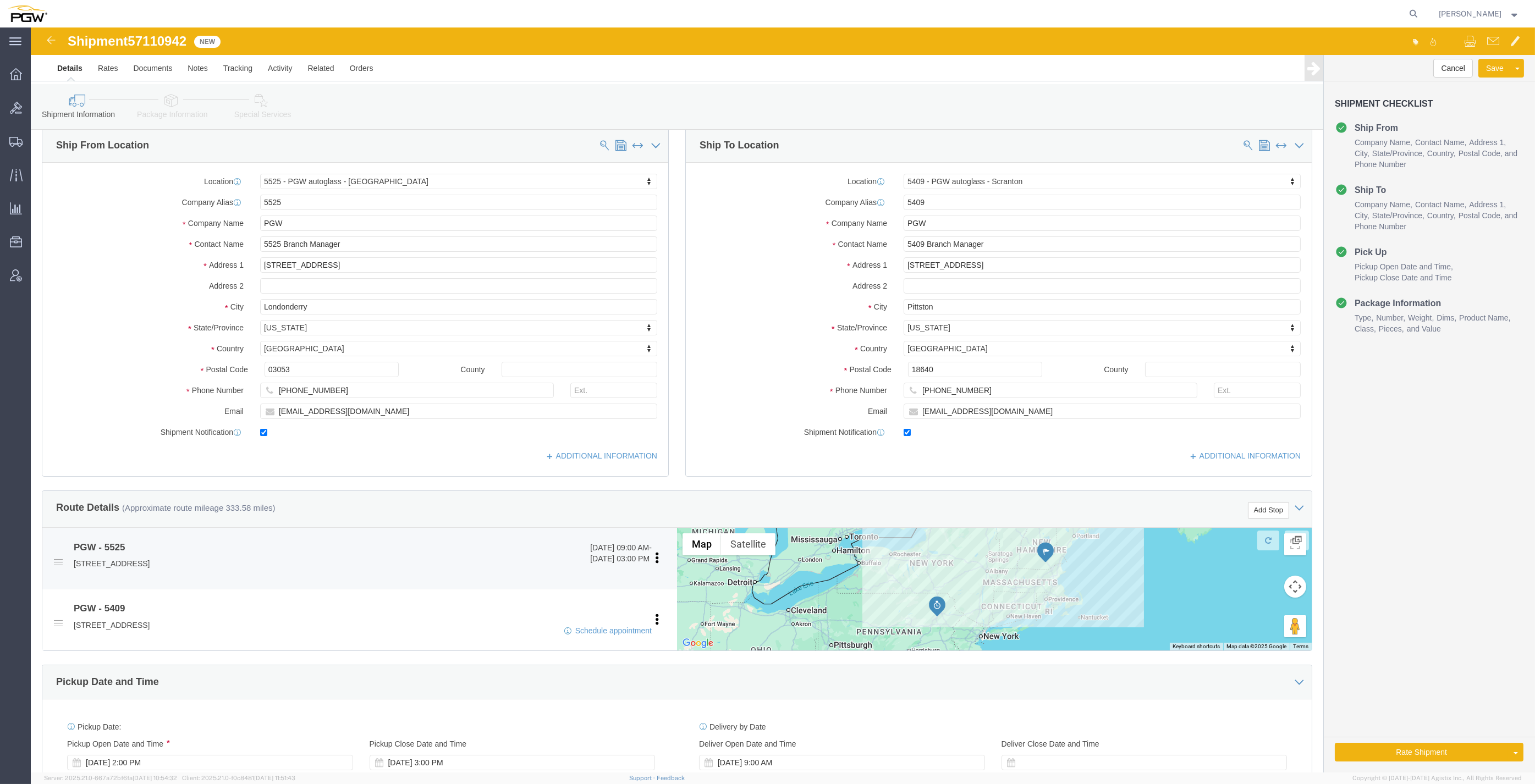
scroll to position [0, 0]
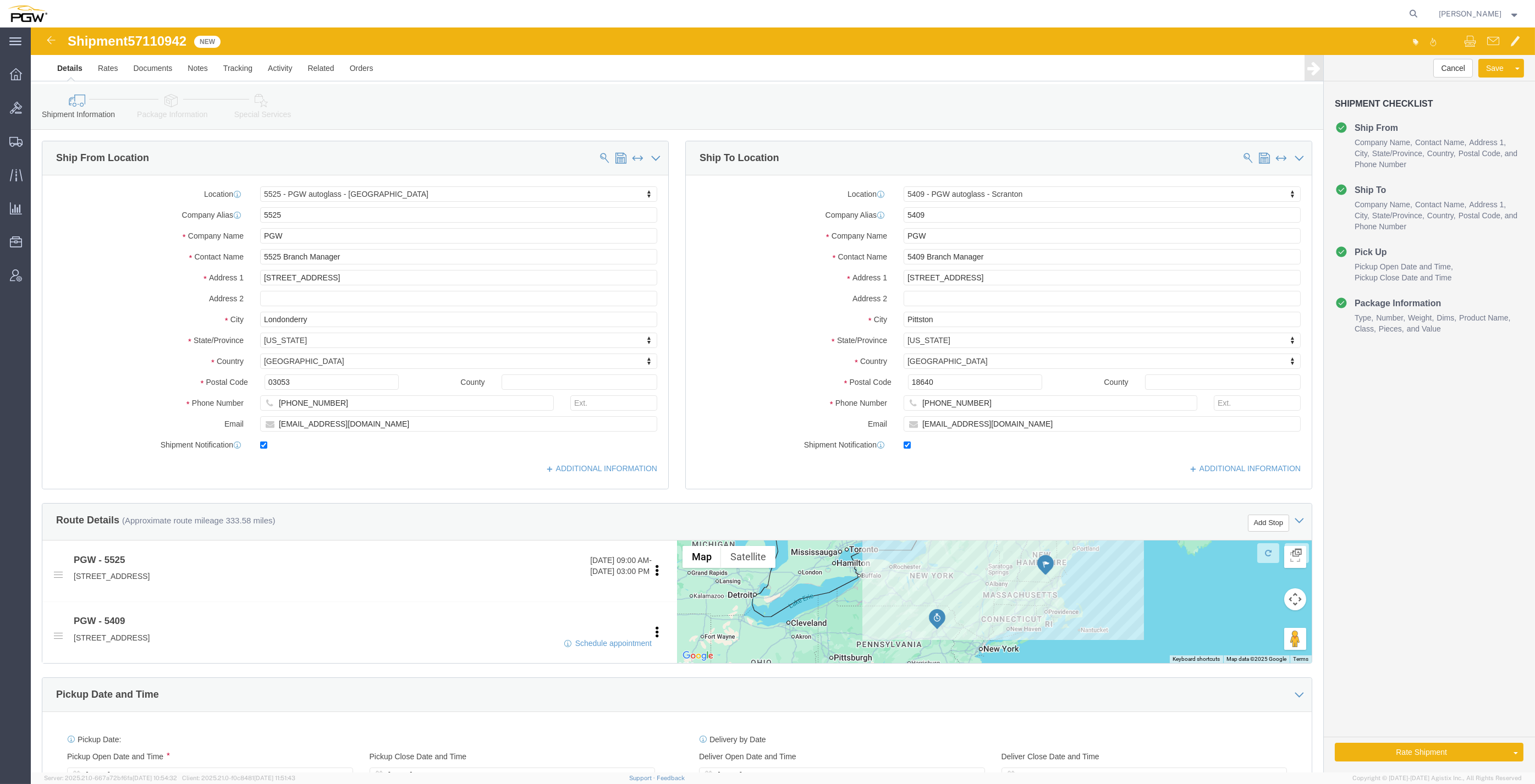
type input "57110942"
click link "Package Information"
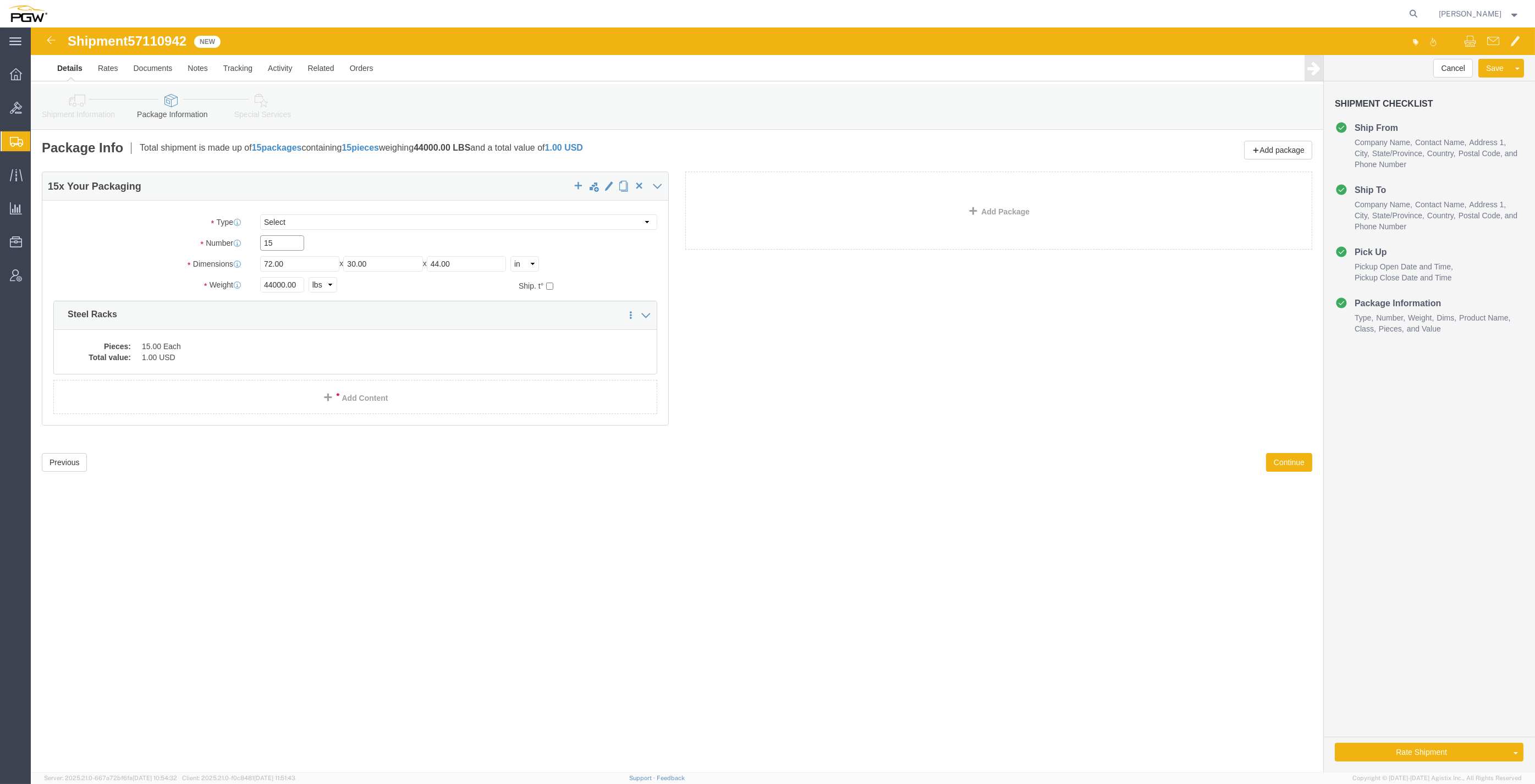
drag, startPoint x: 254, startPoint y: 218, endPoint x: 190, endPoint y: 213, distance: 64.2
click div "Number 15"
type input "5"
click input "44000.00"
drag, startPoint x: 270, startPoint y: 259, endPoint x: 133, endPoint y: 247, distance: 137.5
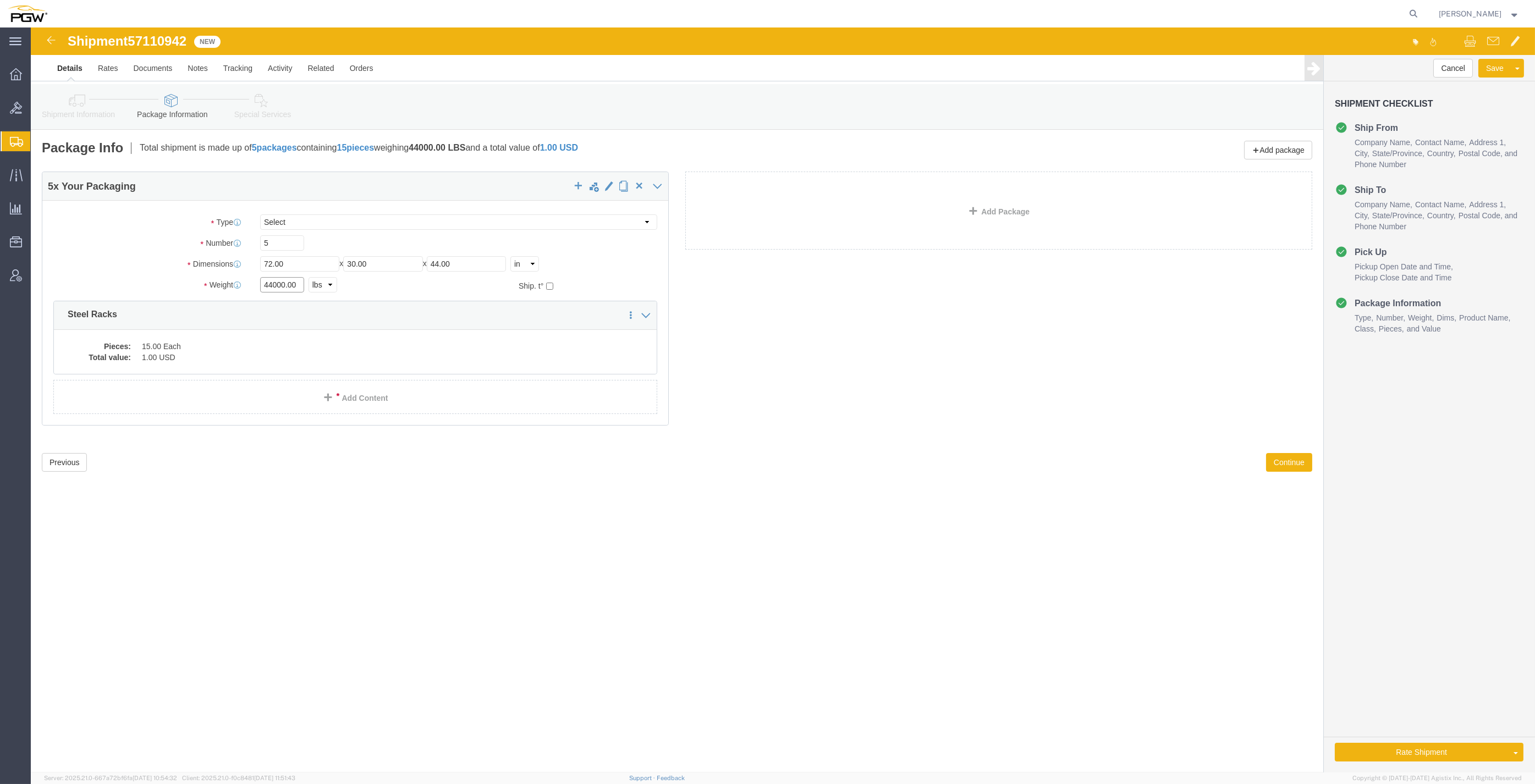
click div "Weight 44000.00 Select kgs lbs Ship. t°"
type input "14000.00"
click dd "15.00 Each"
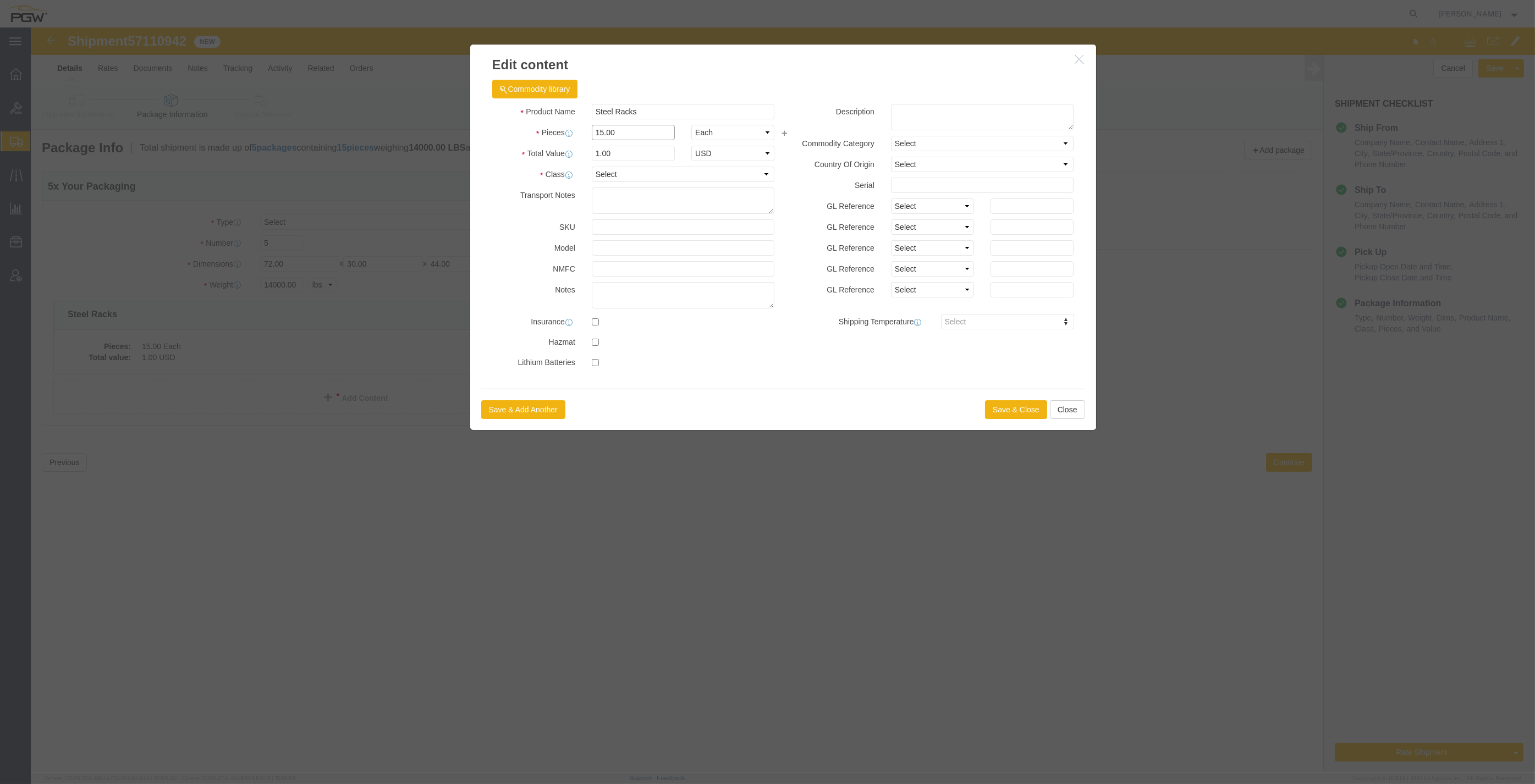
drag, startPoint x: 589, startPoint y: 101, endPoint x: 458, endPoint y: 101, distance: 131.0
click div "Pieces 15.00 Select Bag Barrels 100Board Feet Bottle Box Blister Pack Carats Ca…"
type input "5.00"
click input "0.33"
drag, startPoint x: 601, startPoint y: 128, endPoint x: 477, endPoint y: 111, distance: 125.2
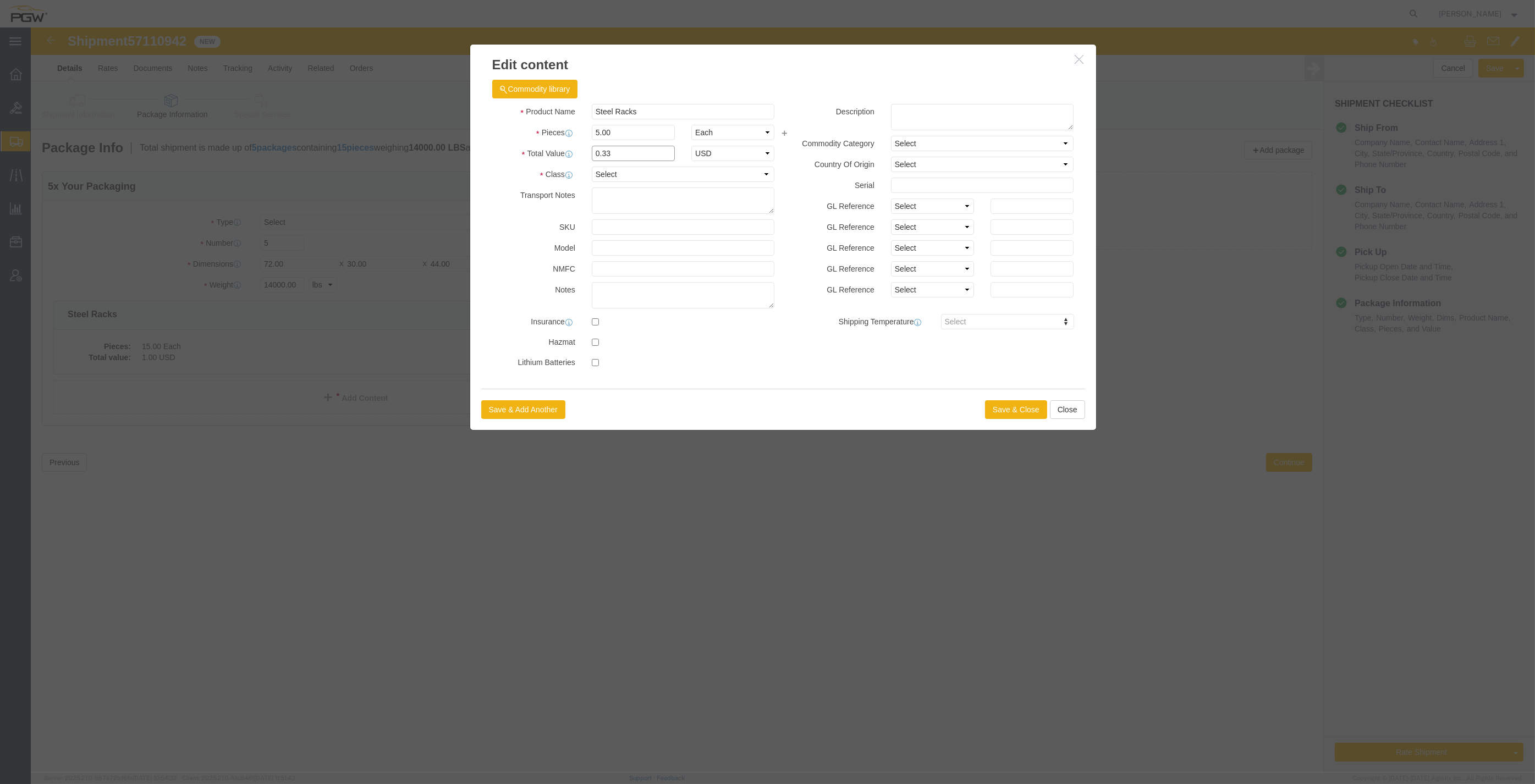
click div "Product Name Steel Racks Pieces 5.00 Select Bag Barrels 100Board Feet Bottle Bo…"
type input "1.00"
click button "Save & Close"
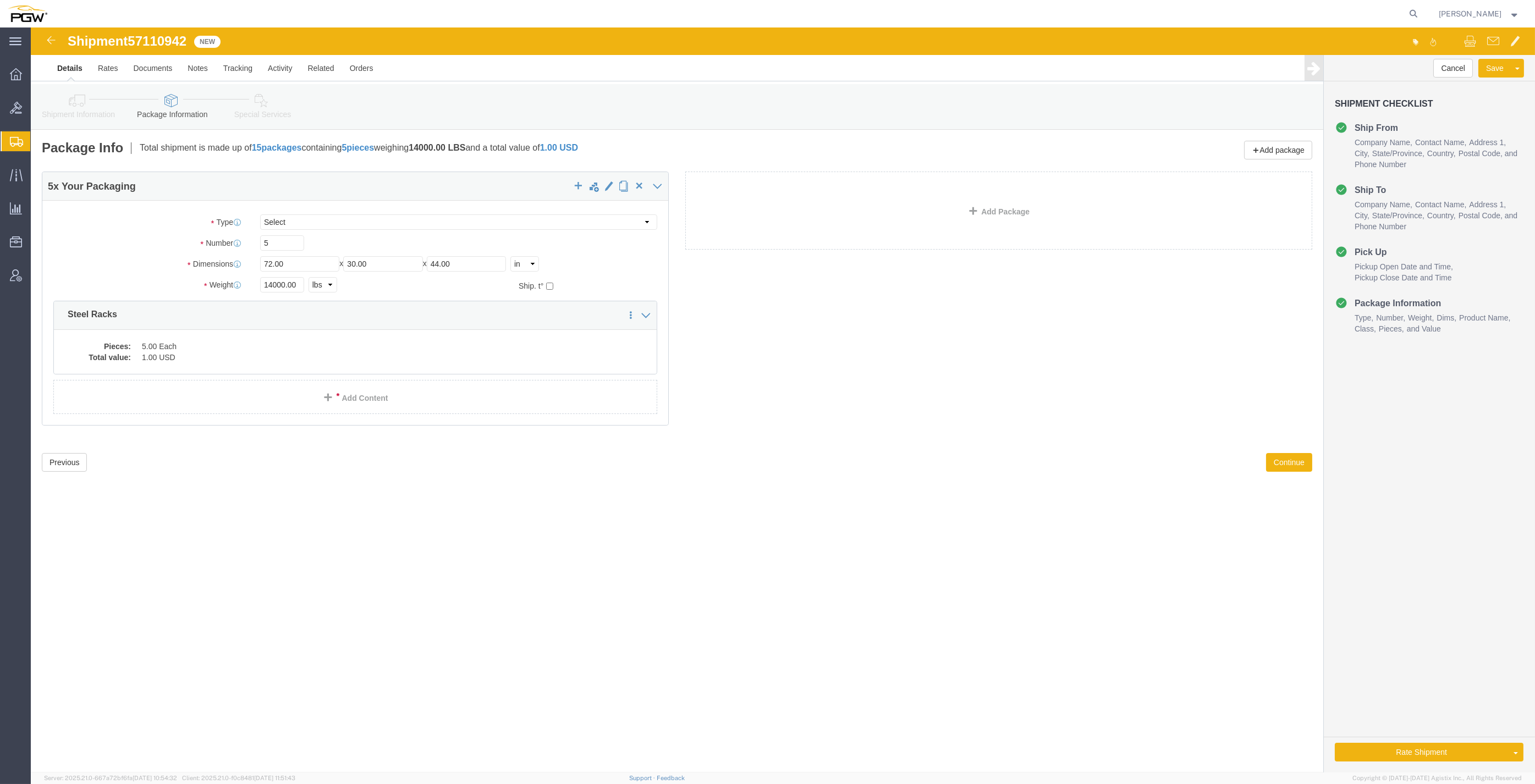
click icon
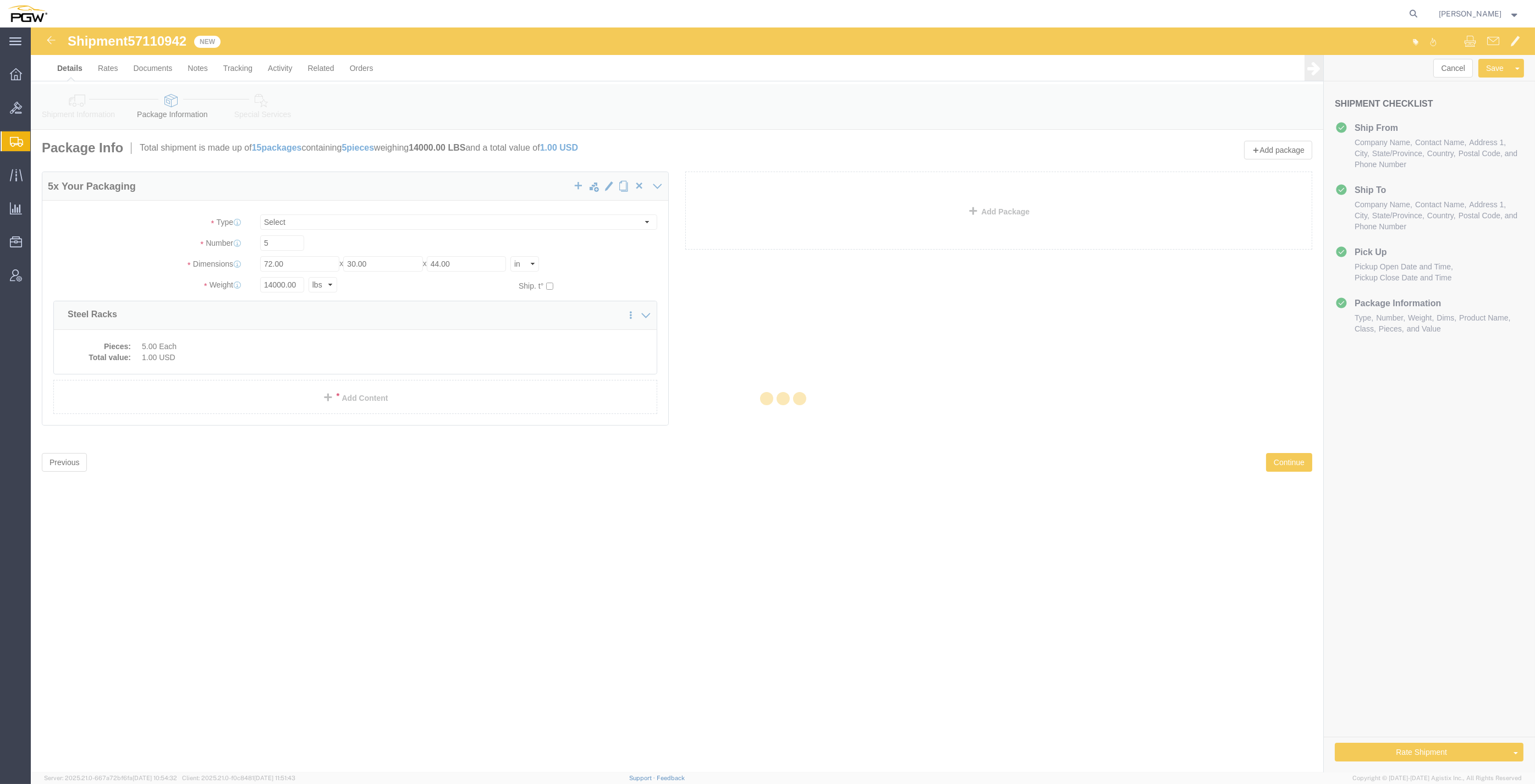
select select
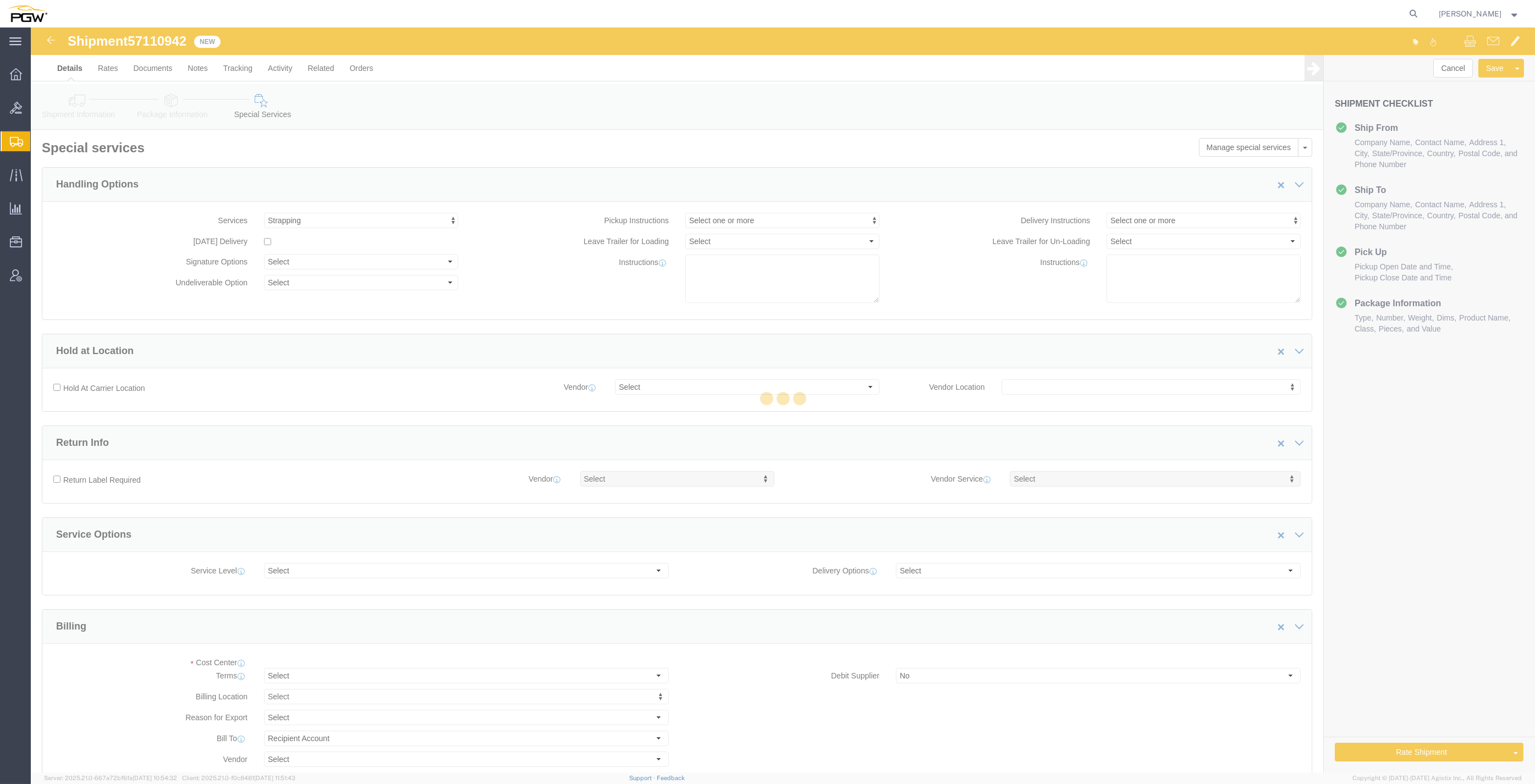
select select "COSTCENTER"
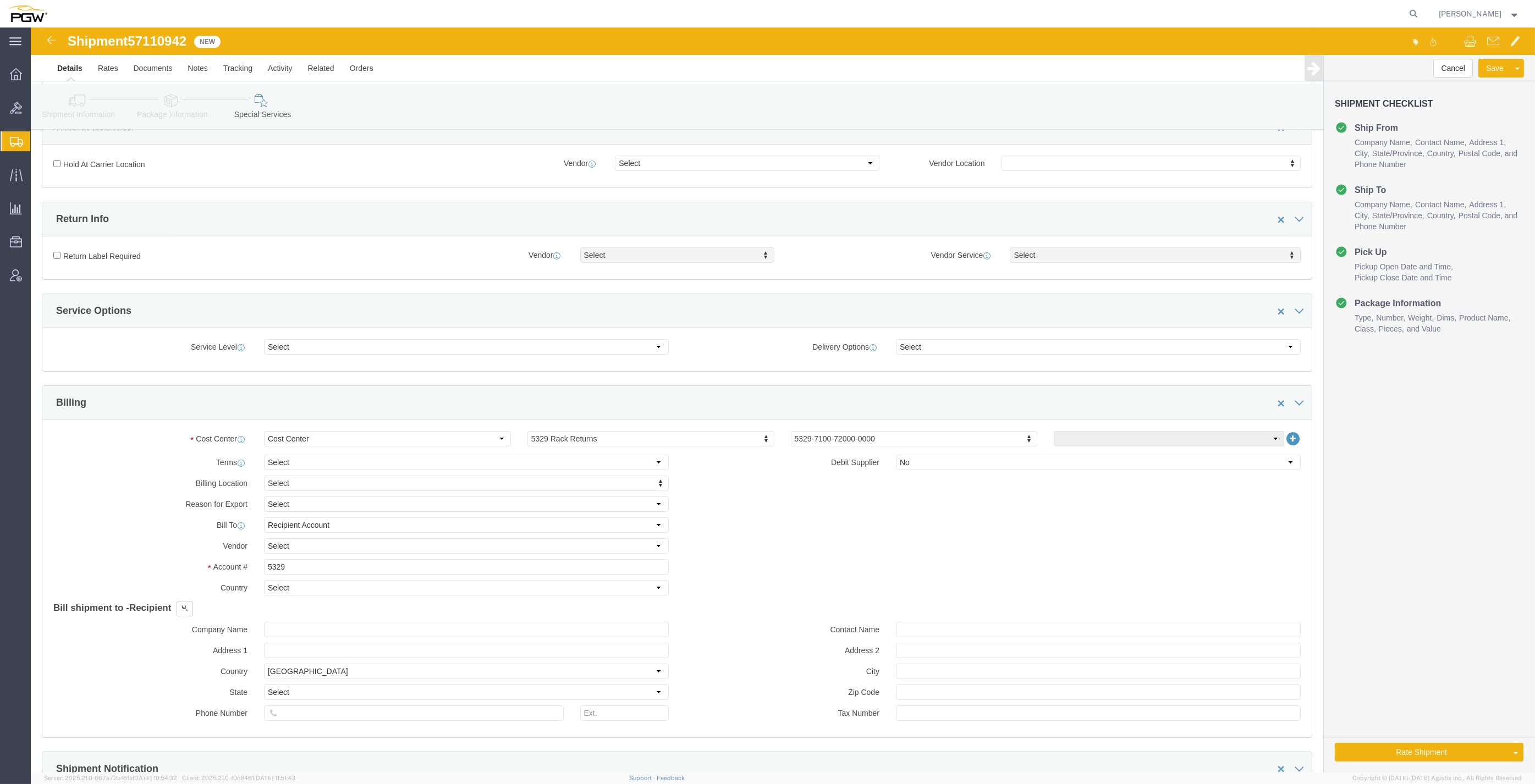
scroll to position [244, 0]
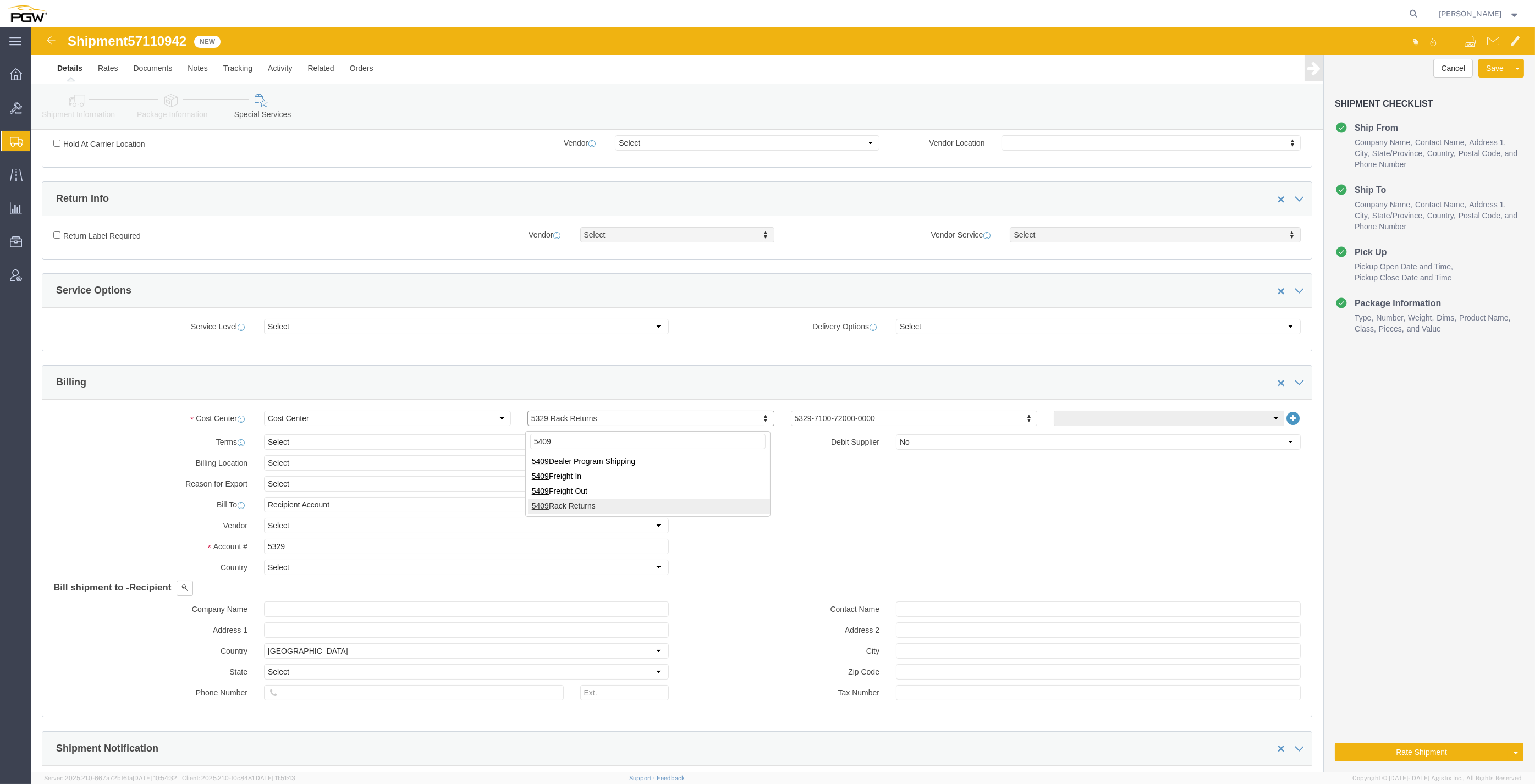
type input "5409"
click input "5329"
drag, startPoint x: 276, startPoint y: 527, endPoint x: 184, endPoint y: 514, distance: 92.9
click div "Account # 5329"
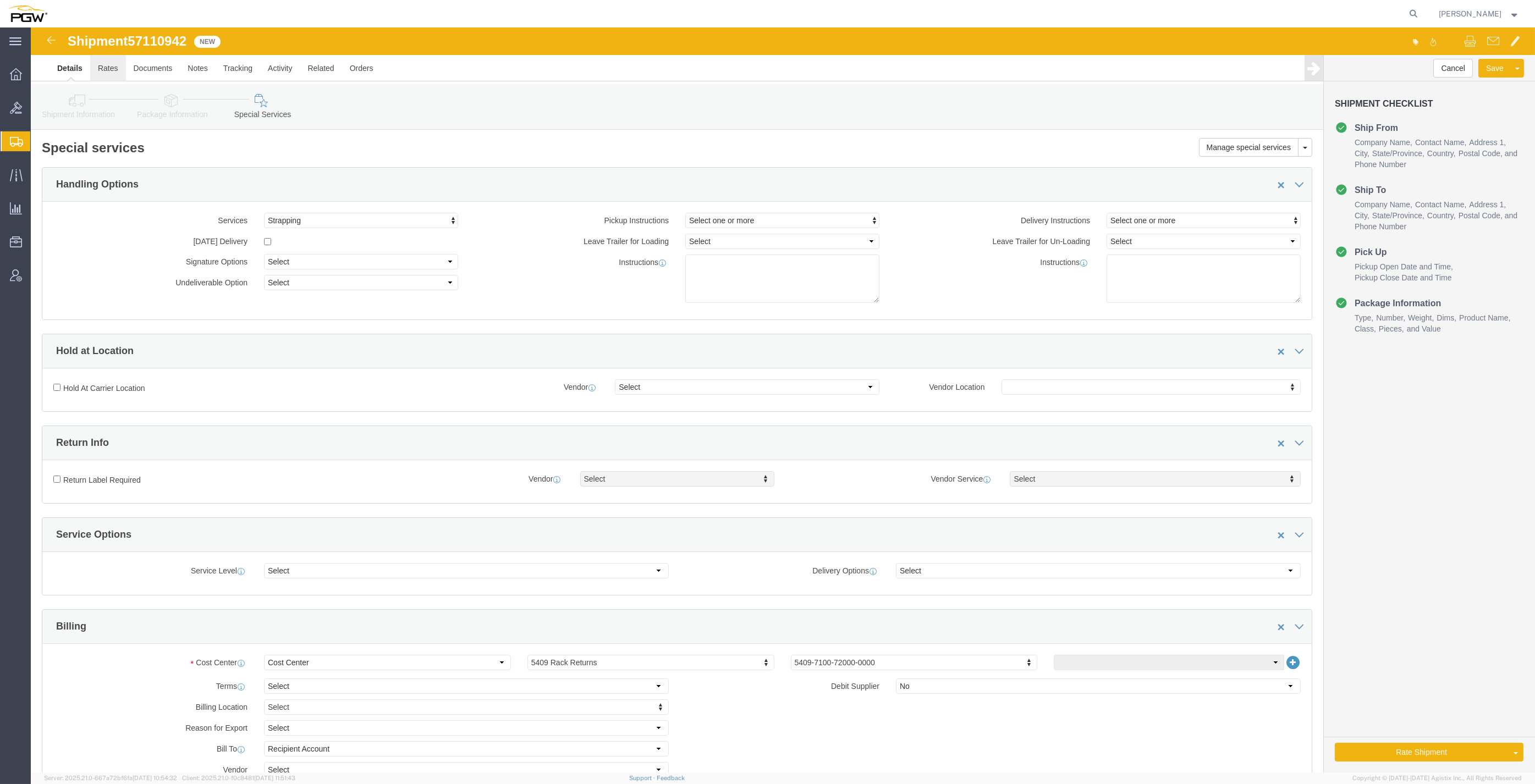
type input "5409"
click link "Rates"
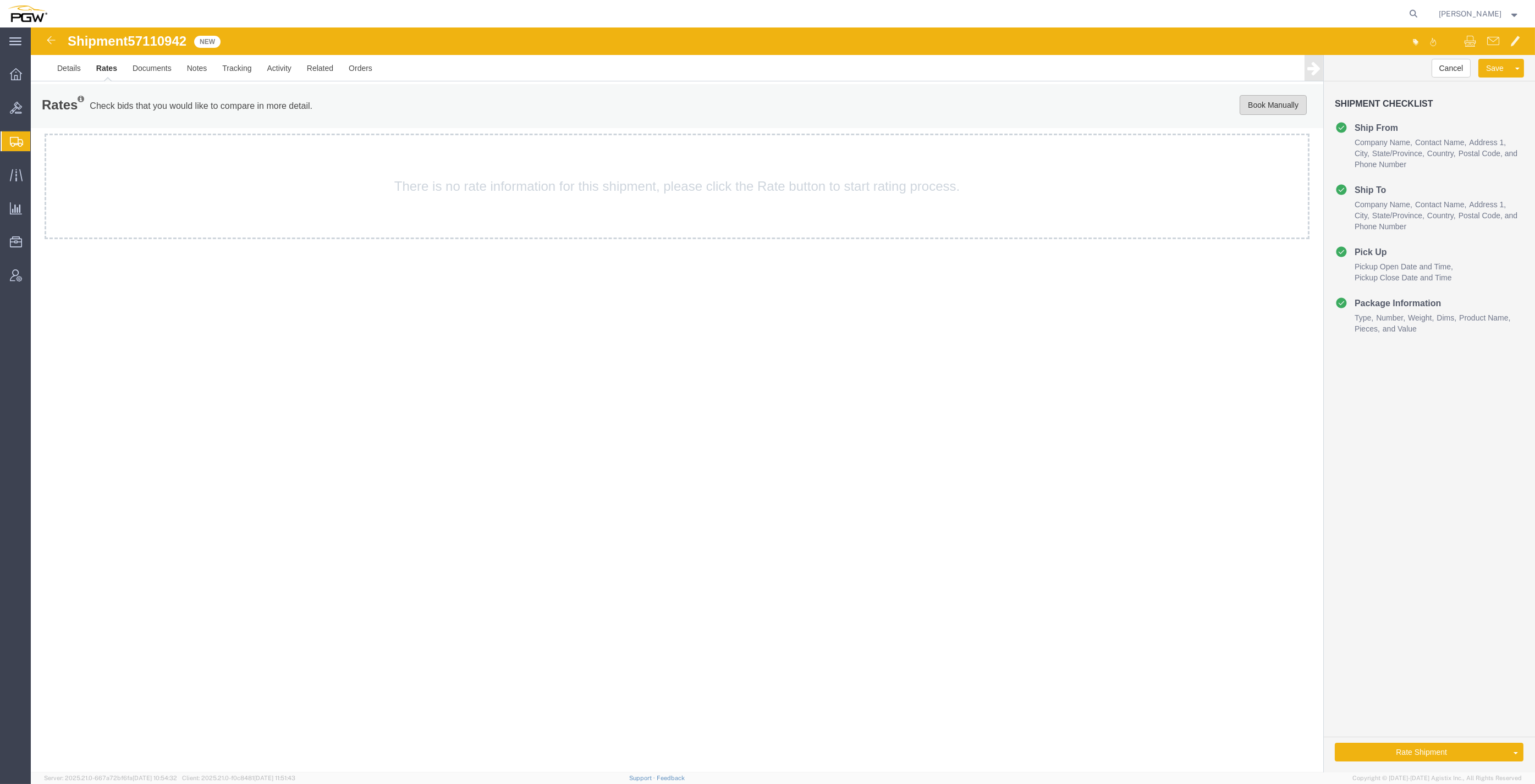
click at [1260, 102] on button "Book Manually" at bounding box center [1274, 105] width 67 height 19
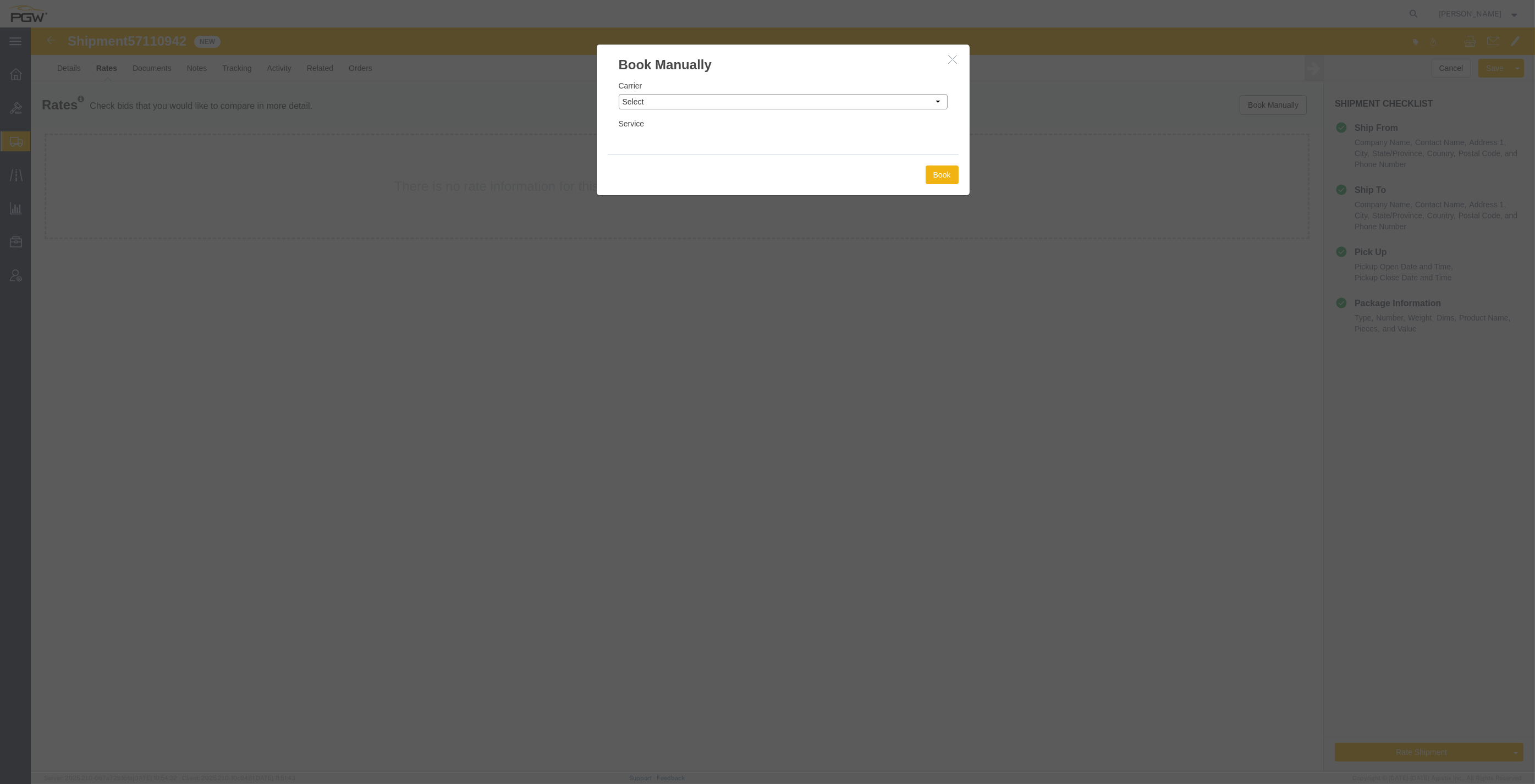
click at [737, 97] on select "Select Add New Carrier (and default service) A. [PERSON_NAME] Inc ABF Freight S…" at bounding box center [783, 101] width 329 height 15
select select "18694"
click at [619, 94] on select "Select Add New Carrier (and default service) A. [PERSON_NAME] Inc ABF Freight S…" at bounding box center [783, 101] width 329 height 15
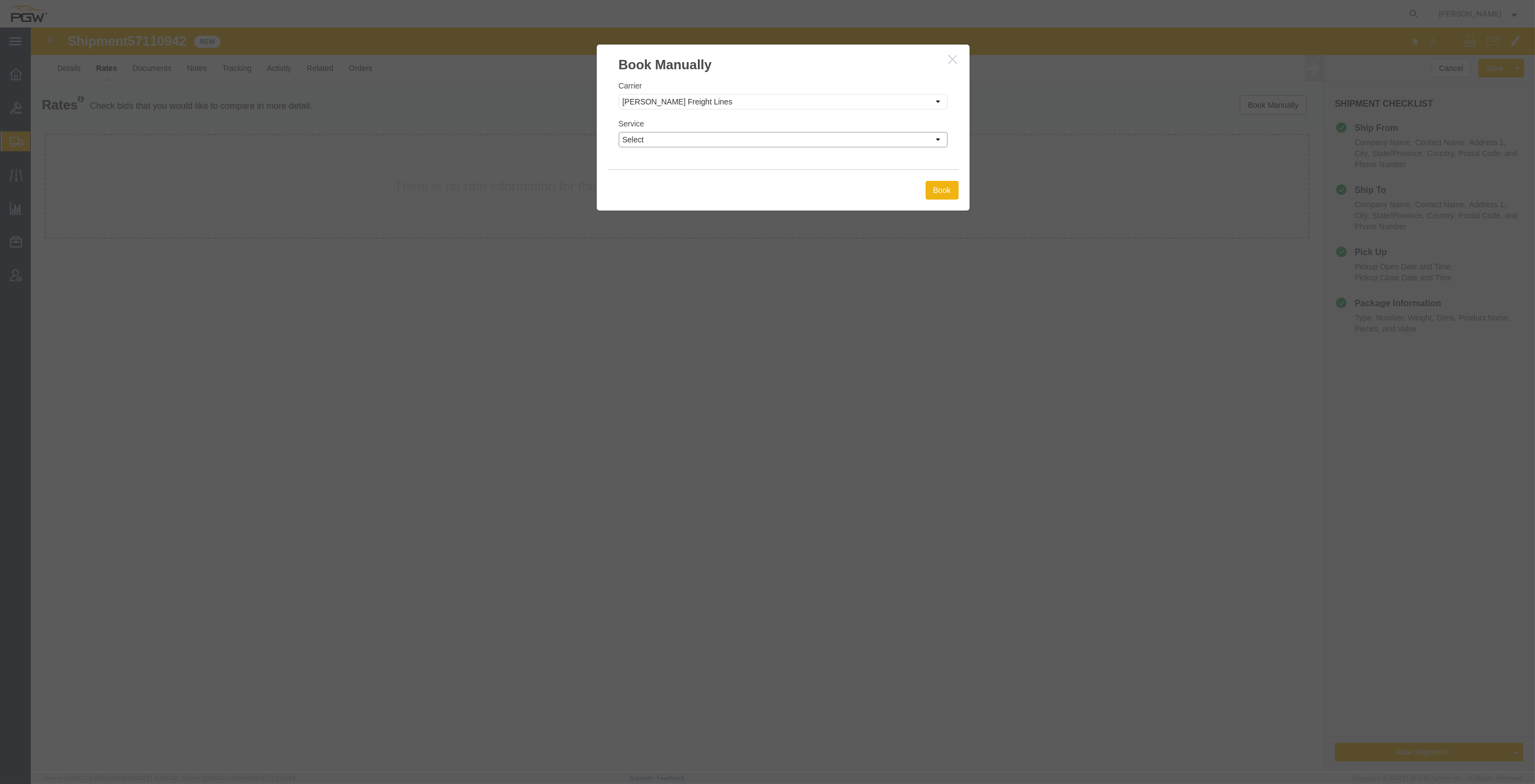
click at [702, 140] on select "Select TL Standard 3 - 5 Day" at bounding box center [783, 139] width 329 height 15
select select "35748"
click at [619, 132] on select "Select TL Standard 3 - 5 Day" at bounding box center [783, 139] width 329 height 15
click at [940, 188] on button "Book" at bounding box center [942, 190] width 33 height 19
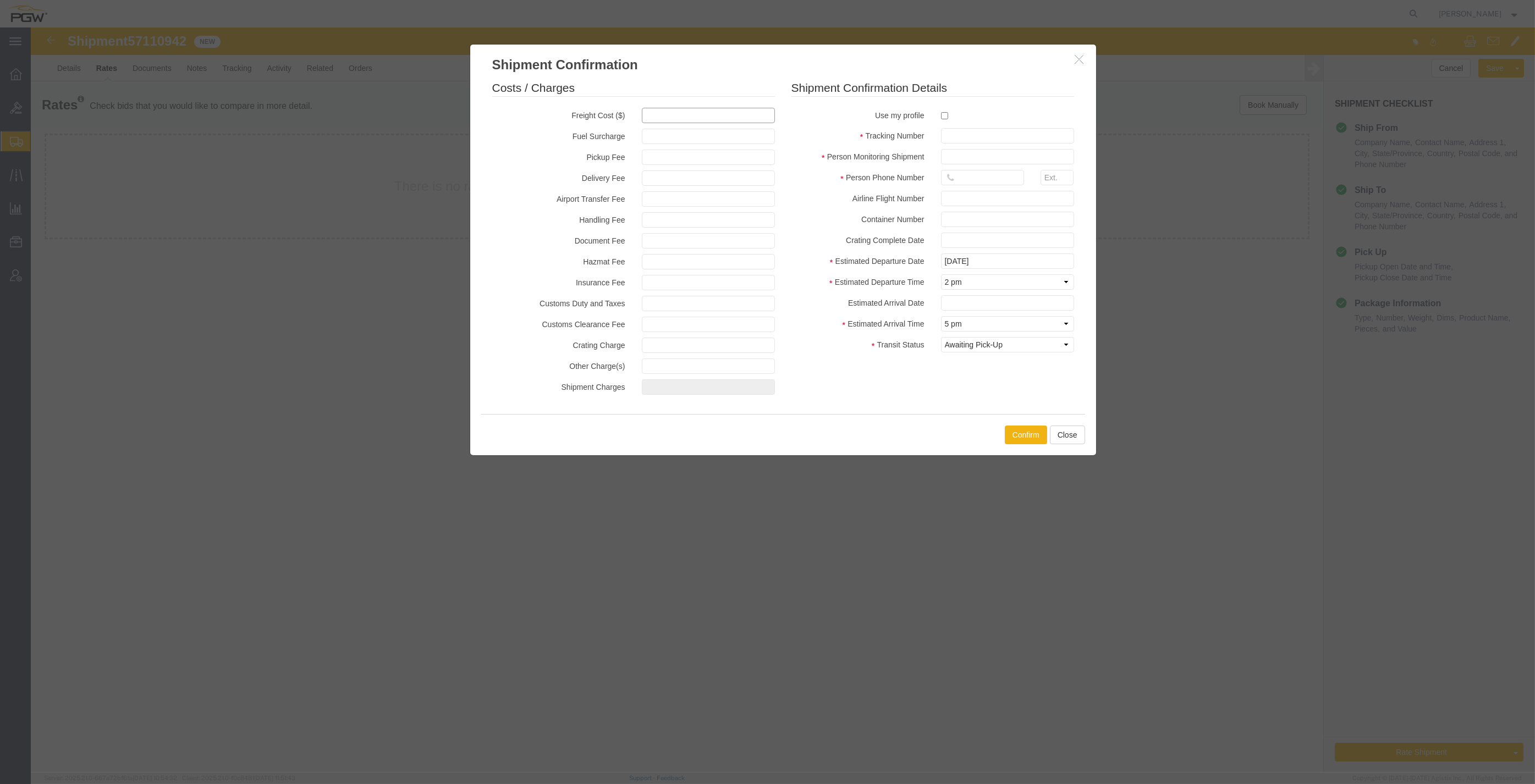
click at [708, 123] on input "text" at bounding box center [708, 115] width 133 height 15
type input "650"
type input "650.00"
click at [939, 112] on div at bounding box center [1007, 115] width 150 height 15
click at [946, 118] on input "checkbox" at bounding box center [944, 116] width 7 height 7
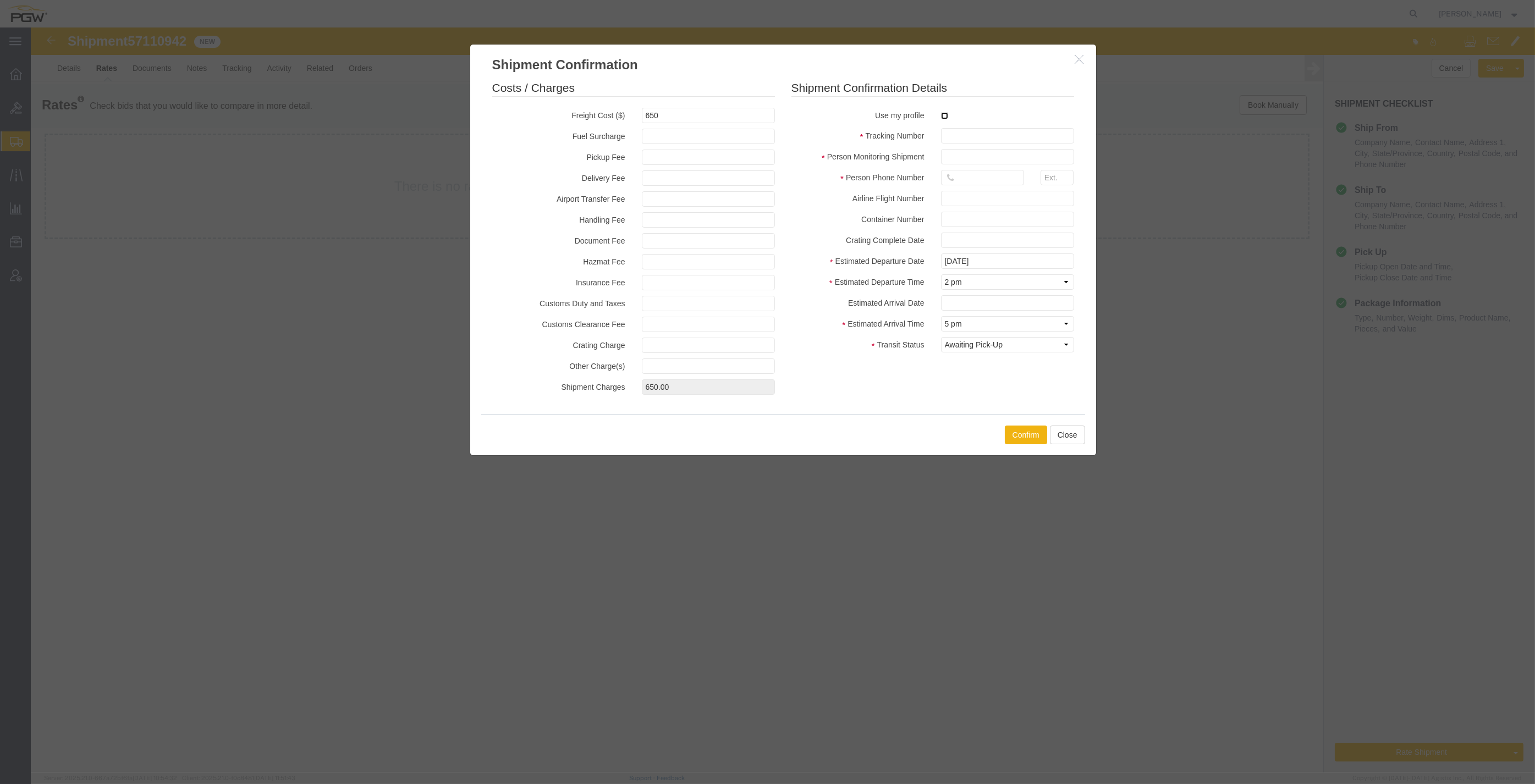
checkbox input "true"
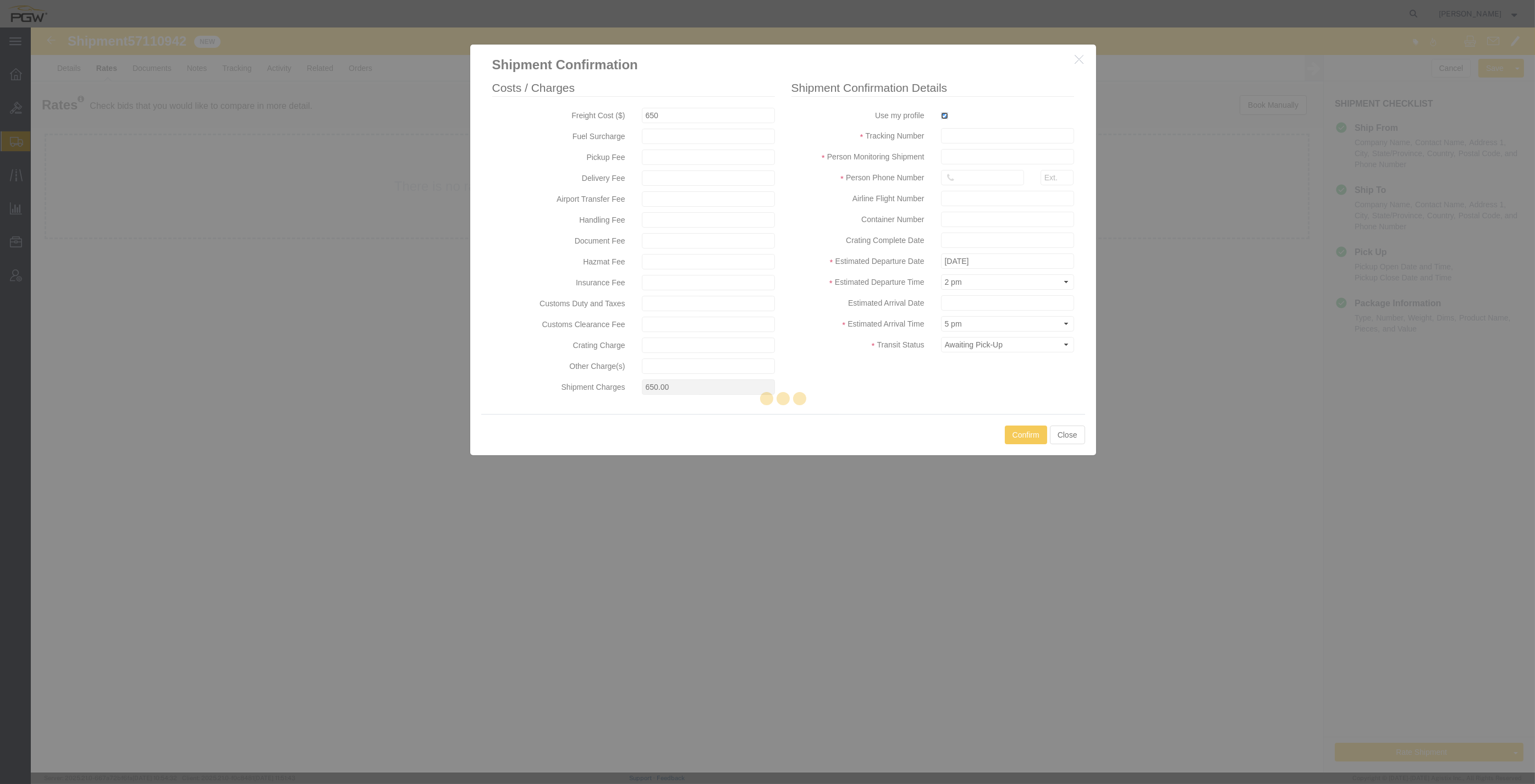
type input "[PERSON_NAME]"
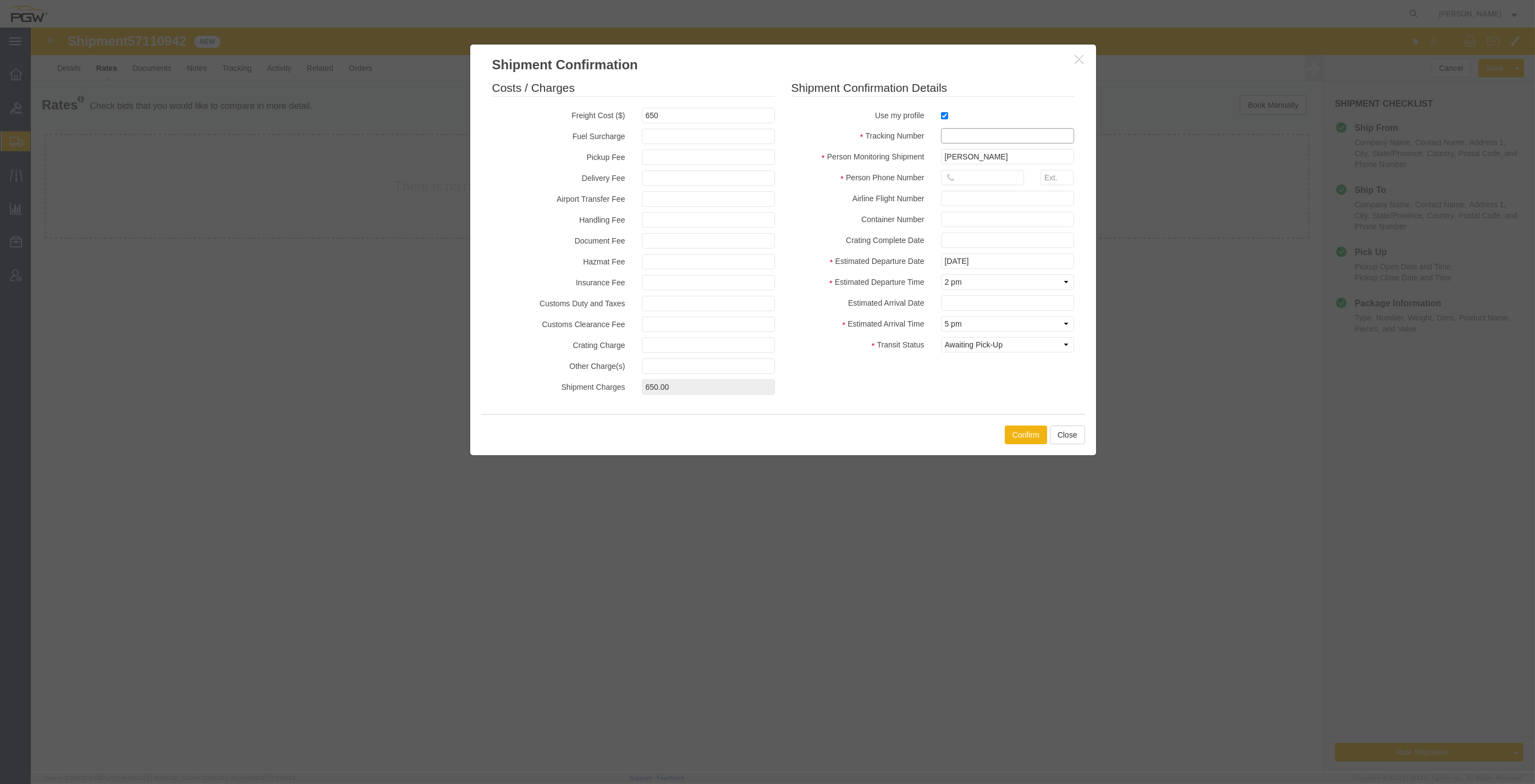
click at [985, 136] on input "text" at bounding box center [1007, 136] width 133 height 15
paste input "57110942"
type input "57110942"
click at [977, 179] on input "text" at bounding box center [983, 177] width 83 height 15
type input "7402538648"
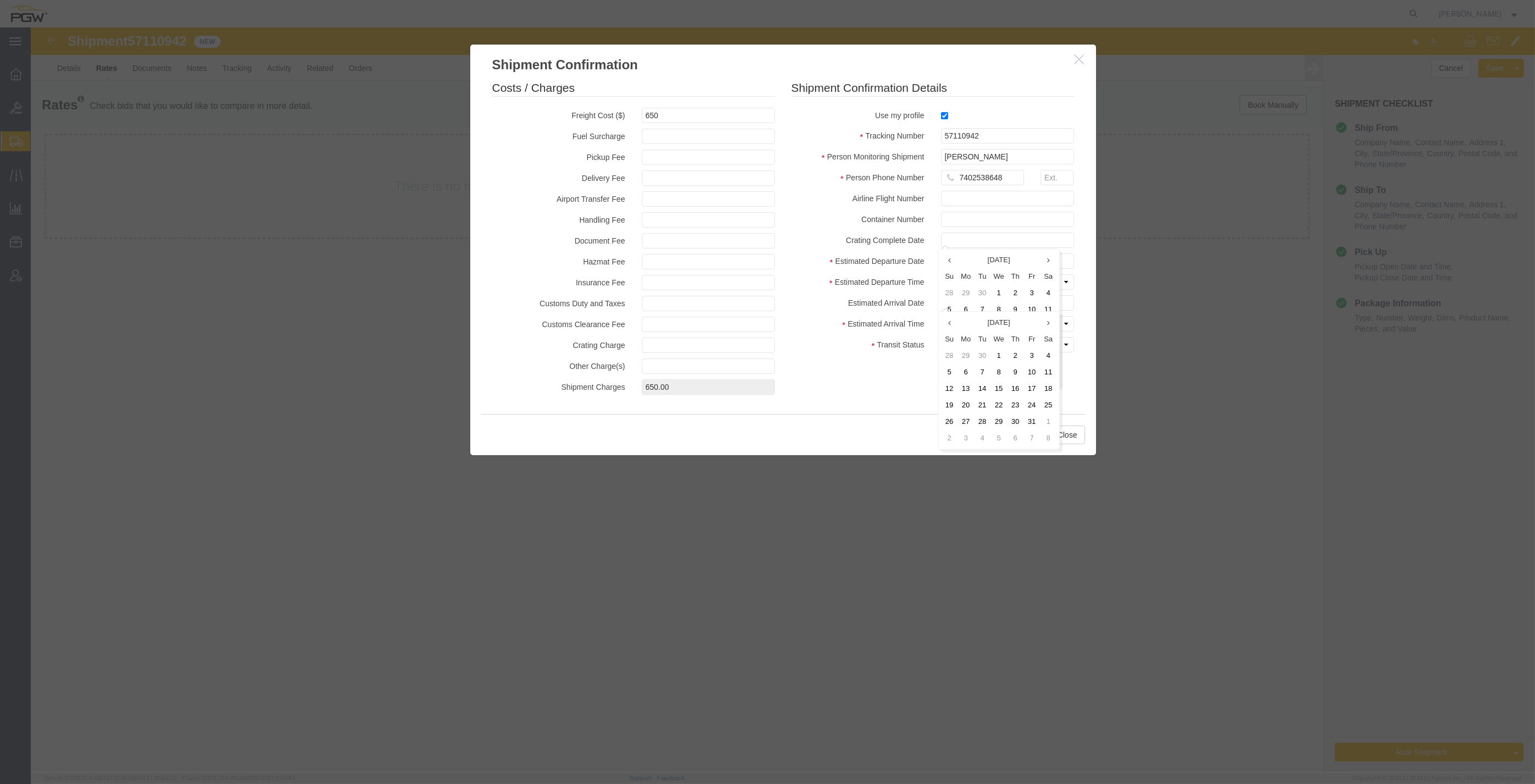
click at [854, 257] on label "Estimated Departure Date" at bounding box center [858, 260] width 150 height 13
click at [961, 303] on input "text" at bounding box center [1007, 302] width 133 height 15
click at [952, 386] on td "12" at bounding box center [952, 388] width 17 height 17
click at [961, 298] on input "[DATE]" at bounding box center [1007, 302] width 133 height 15
click at [1002, 389] on td "15" at bounding box center [1002, 388] width 17 height 17
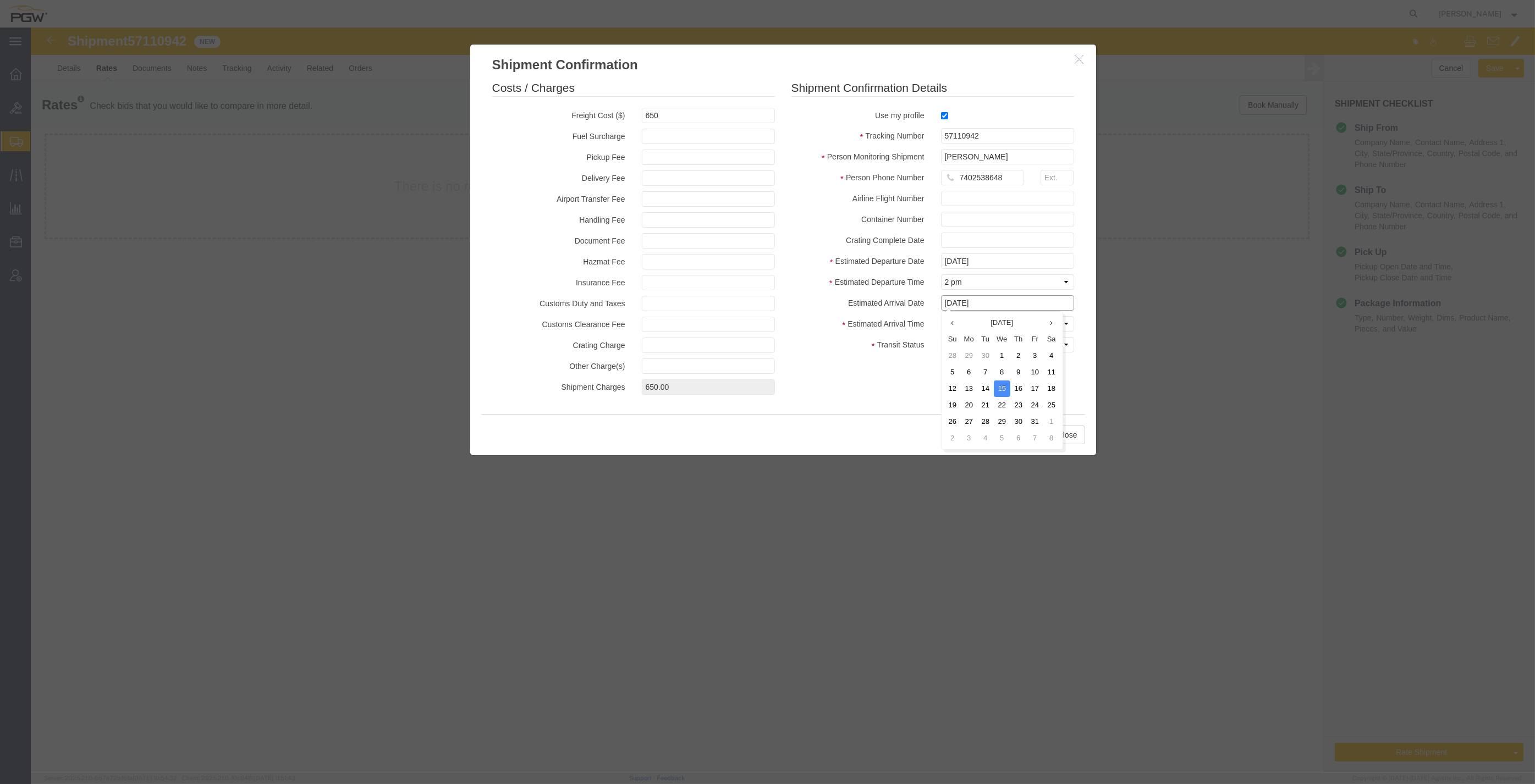
click at [995, 301] on input "[DATE]" at bounding box center [1007, 302] width 133 height 15
click at [1024, 384] on td "16" at bounding box center [1018, 388] width 17 height 17
type input "[DATE]"
click at [983, 320] on select "Select Midnight 1 am 2 am 3 am 4 am 5 am 6 am 7 am 8 am 9 am 10 am 11 am 12 Noo…" at bounding box center [1007, 324] width 133 height 15
select select "0900"
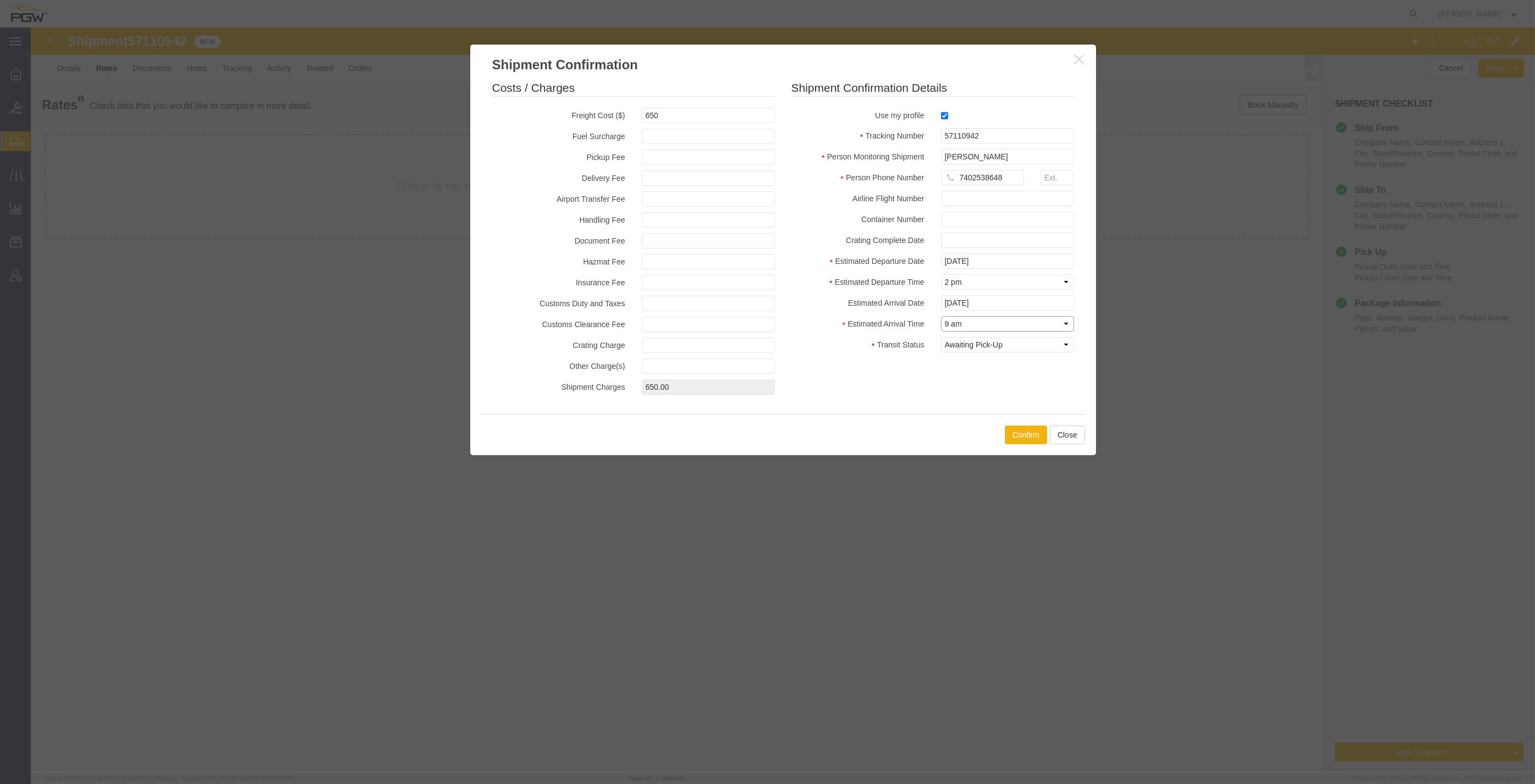
click at [941, 316] on select "Select Midnight 1 am 2 am 3 am 4 am 5 am 6 am 7 am 8 am 9 am 10 am 11 am 12 Noo…" at bounding box center [1007, 324] width 133 height 15
click at [1026, 437] on button "Confirm" at bounding box center [1026, 435] width 42 height 19
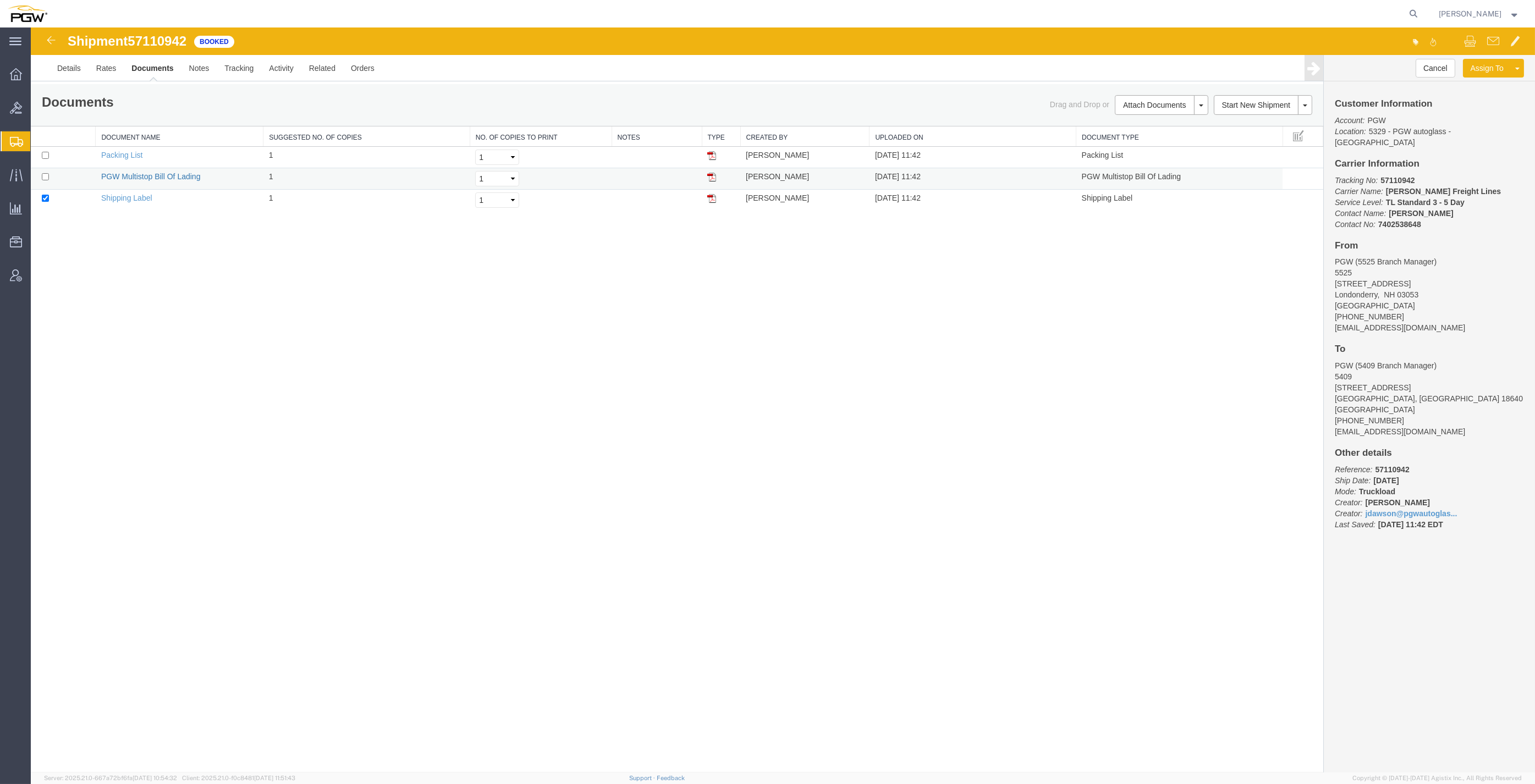
click at [126, 176] on link "PGW Multistop Bill Of Lading" at bounding box center [151, 176] width 99 height 9
